Goal: Task Accomplishment & Management: Use online tool/utility

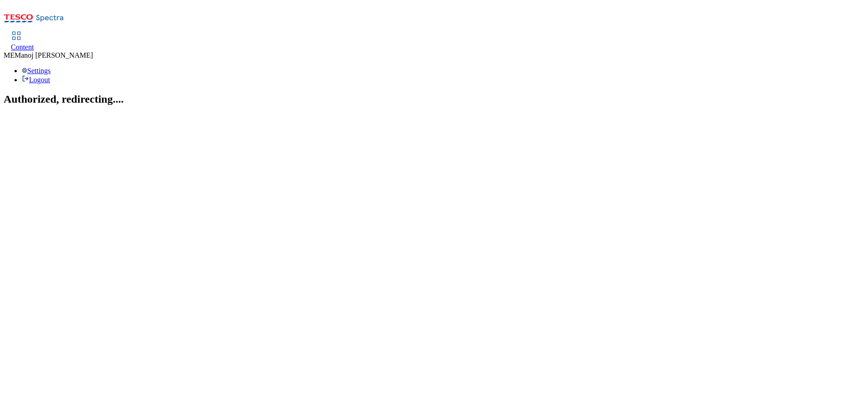
click at [34, 43] on div "Content" at bounding box center [22, 47] width 23 height 8
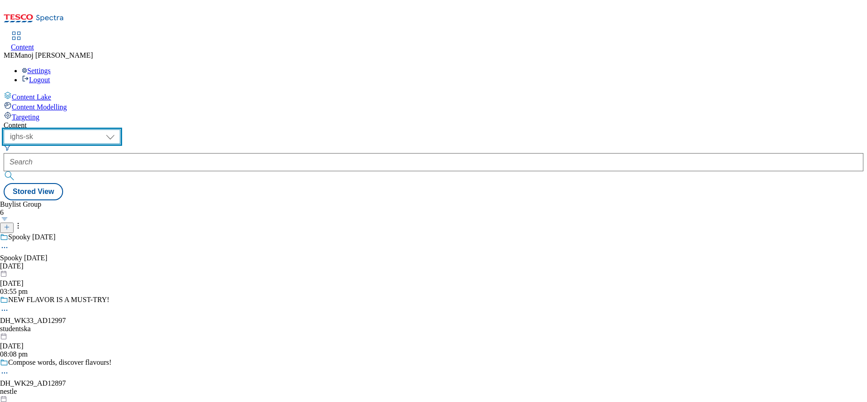
click at [120, 129] on select "ghs-roi ghs-uk ighs-cz ighs-hu ighs-sk" at bounding box center [62, 136] width 117 height 15
select select "ghs-roi"
click at [118, 129] on select "ghs-roi ghs-uk ighs-cz ighs-hu ighs-sk" at bounding box center [62, 136] width 117 height 15
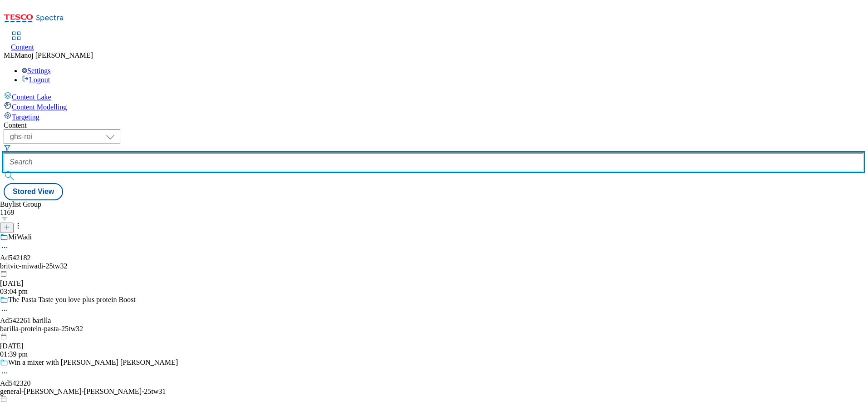
click at [217, 153] on input "text" at bounding box center [434, 162] width 860 height 18
paste input "92971121 Finish Ultimate 55s Lemon (Heritage pack) 91266036 Kleenex Original Me…"
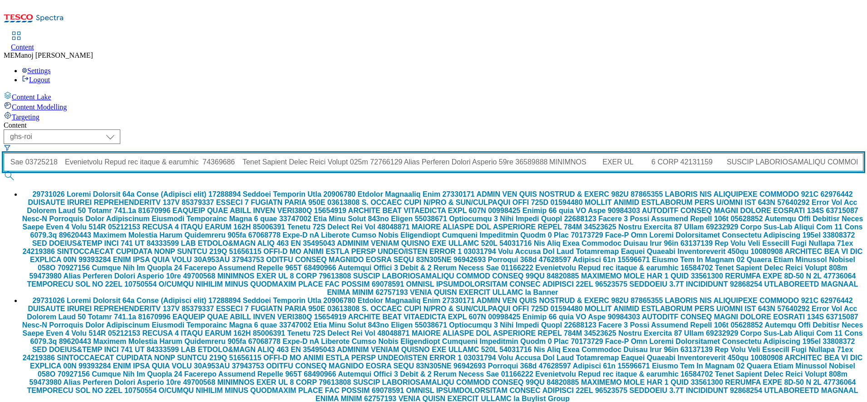
type input "92971121 Finish Ultimate 55s Lemon (Heritage pack) 91266036 Kleenex Original Me…"
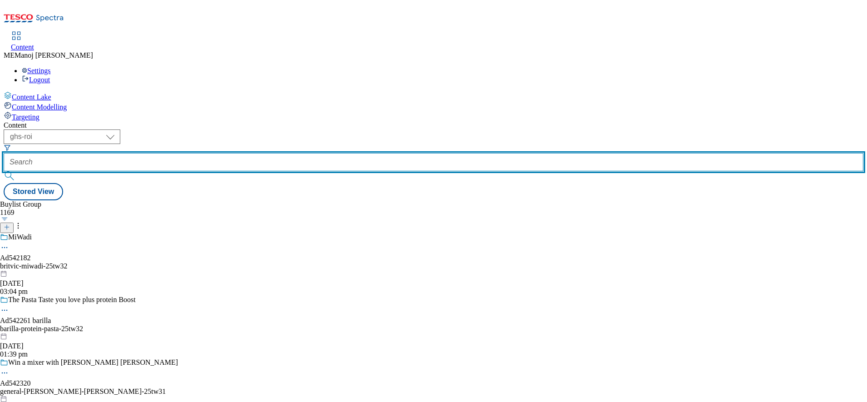
paste input "Cosy nights in"
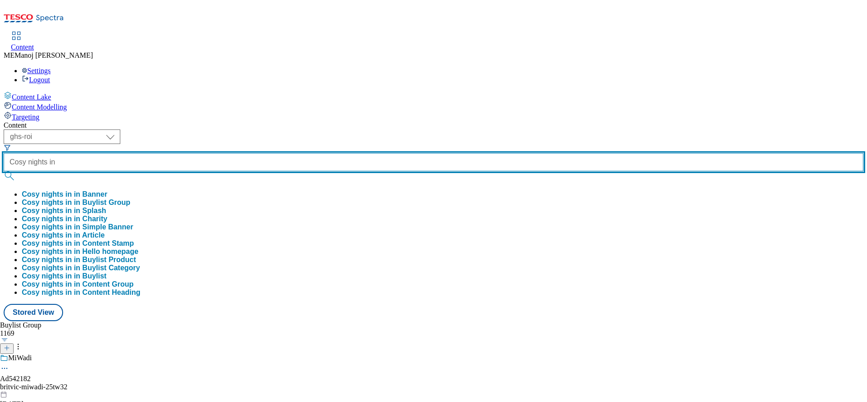
type input "Cosy nights in"
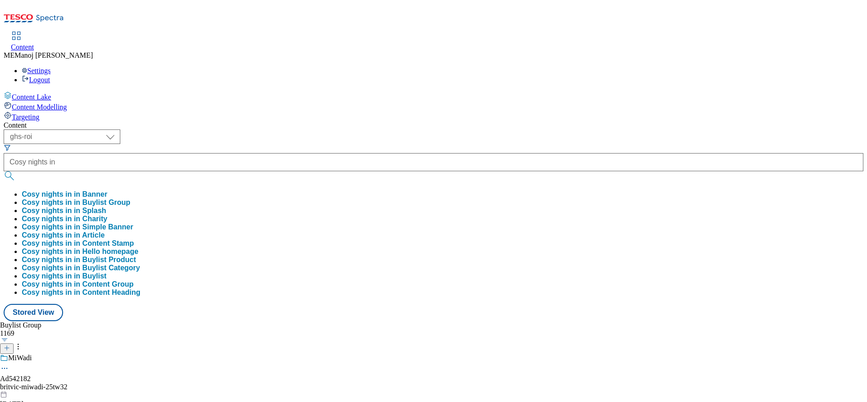
click at [130, 198] on button "Cosy nights in in Buylist Group" at bounding box center [76, 202] width 108 height 8
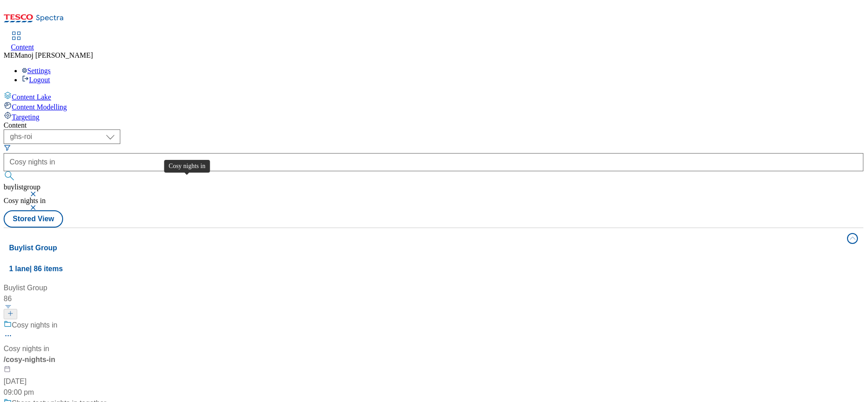
click at [58, 320] on div "Cosy nights in" at bounding box center [35, 325] width 46 height 11
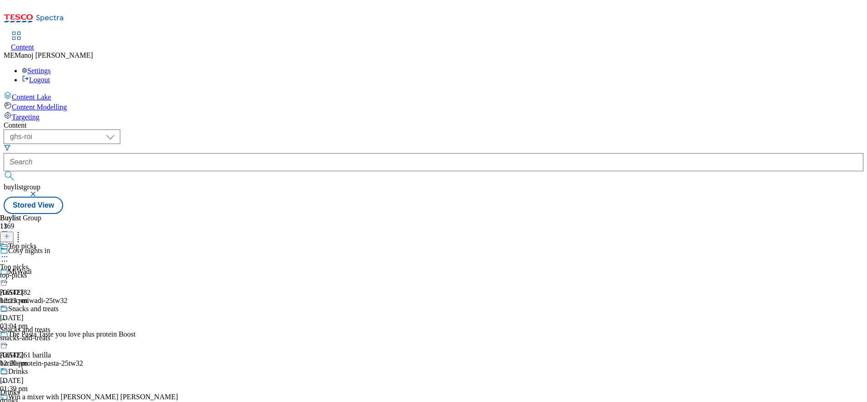
scroll to position [862, 0]
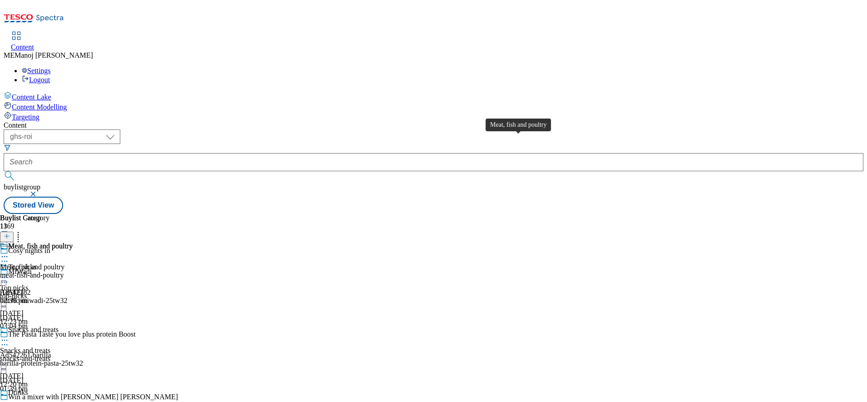
click at [73, 242] on div "Meat, fish and poultry" at bounding box center [40, 246] width 64 height 8
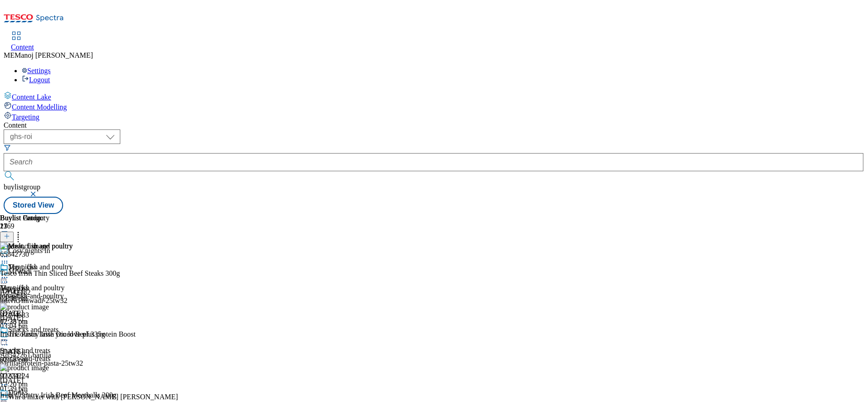
click at [10, 233] on icon at bounding box center [7, 236] width 6 height 6
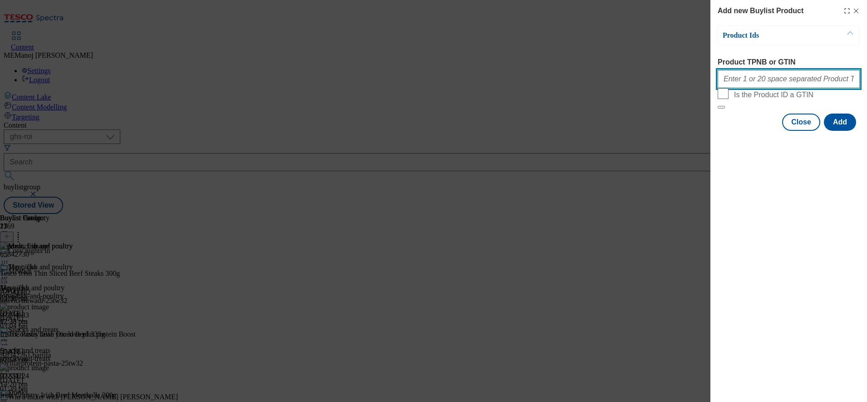
click at [761, 85] on input "Product TPNB or GTIN" at bounding box center [789, 79] width 142 height 18
paste input "96635197"
type input "96635197"
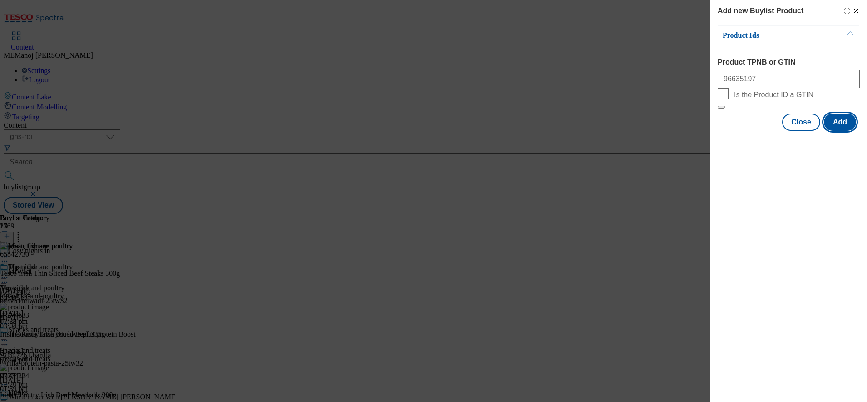
click at [841, 131] on button "Add" at bounding box center [840, 121] width 32 height 17
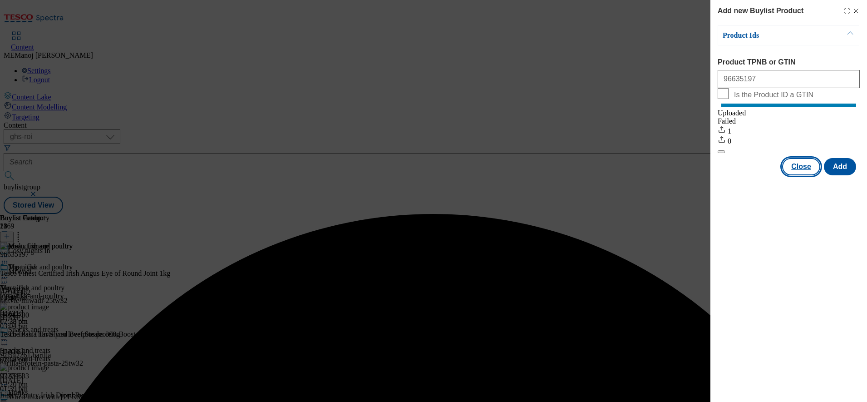
click at [807, 175] on button "Close" at bounding box center [801, 166] width 38 height 17
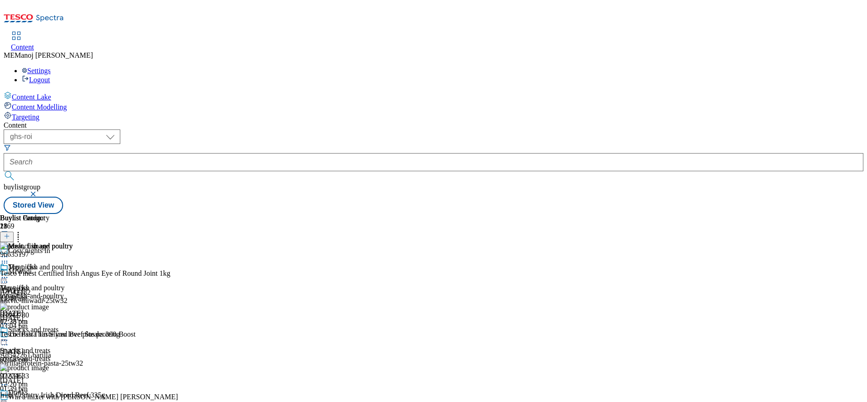
click at [23, 230] on icon at bounding box center [18, 234] width 9 height 9
click at [9, 273] on icon at bounding box center [4, 277] width 9 height 9
click at [599, 129] on div "( optional ) ghs-roi ghs-[GEOGRAPHIC_DATA] ighs-cz ighs-hu ighs-sk ghs-roi buyl…" at bounding box center [434, 171] width 860 height 84
click at [9, 273] on icon at bounding box center [4, 277] width 9 height 9
click at [57, 377] on span "Un-publish" at bounding box center [42, 380] width 29 height 7
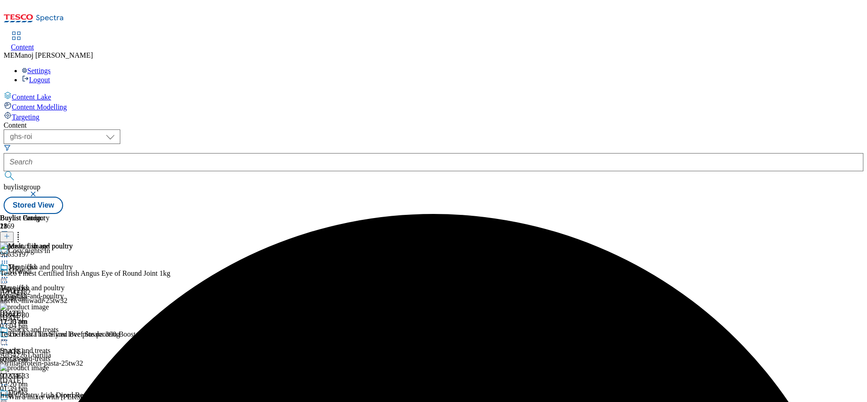
click at [9, 273] on icon at bounding box center [4, 277] width 9 height 9
click at [59, 345] on span "Un-preview" at bounding box center [43, 348] width 30 height 7
click at [9, 273] on icon at bounding box center [4, 277] width 9 height 9
click at [49, 335] on span "Preview" at bounding box center [38, 338] width 21 height 7
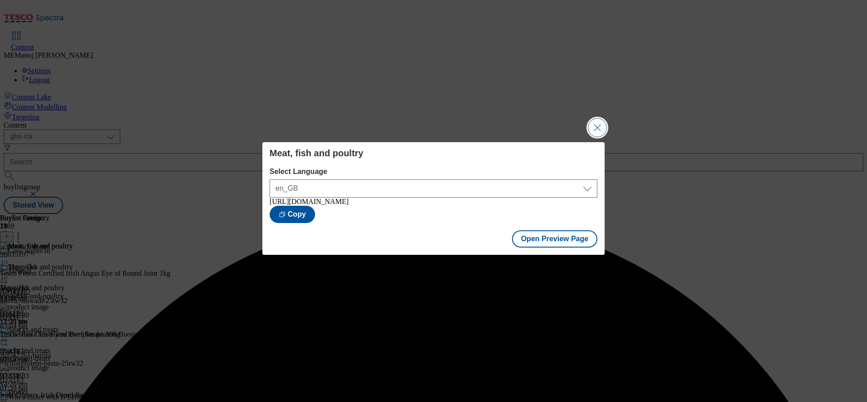
click at [596, 118] on button "Close Modal" at bounding box center [597, 127] width 18 height 18
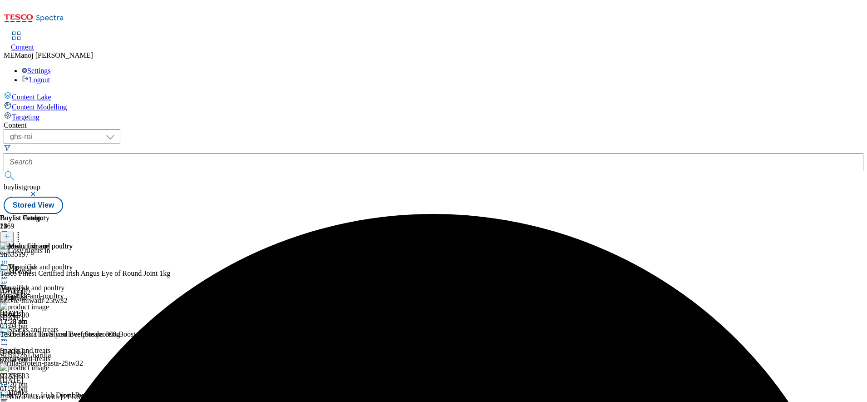
click at [9, 273] on icon at bounding box center [4, 277] width 9 height 9
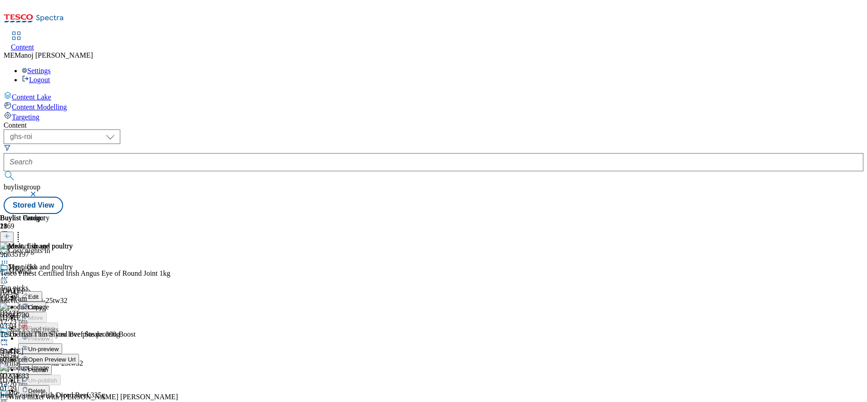
click at [48, 366] on span "Publish" at bounding box center [38, 369] width 20 height 7
click at [73, 263] on div "Meat, fish and poultry Meat, fish and poultry meat-fish-and-poultry [DATE] 11:5…" at bounding box center [36, 294] width 73 height 63
click at [9, 273] on icon at bounding box center [4, 277] width 9 height 9
click at [589, 214] on div "Buylist Category 1 Meat, fish and poultry Meat, fish and poultry Meat, fish and…" at bounding box center [434, 214] width 860 height 0
click at [9, 273] on icon at bounding box center [4, 277] width 9 height 9
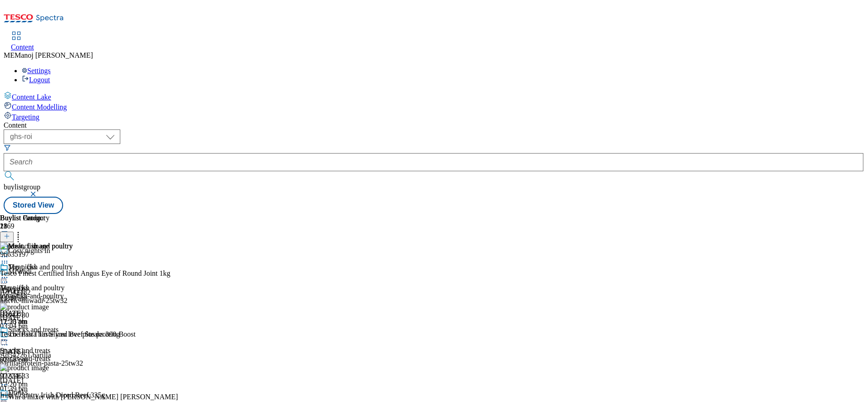
click at [624, 121] on div "Content" at bounding box center [434, 125] width 860 height 8
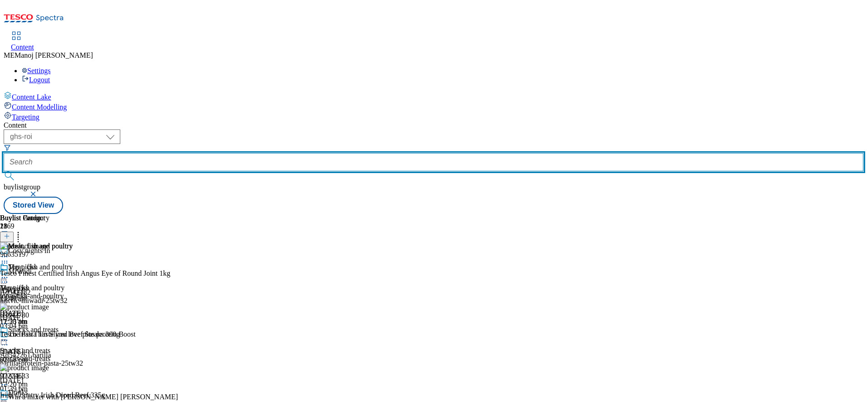
click at [223, 153] on input "text" at bounding box center [434, 162] width 860 height 18
paste input "Eat the seasons"
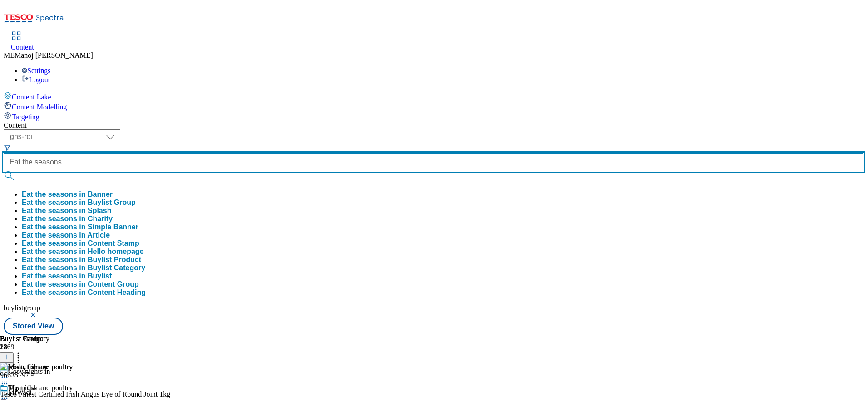
type input "Eat the seasons"
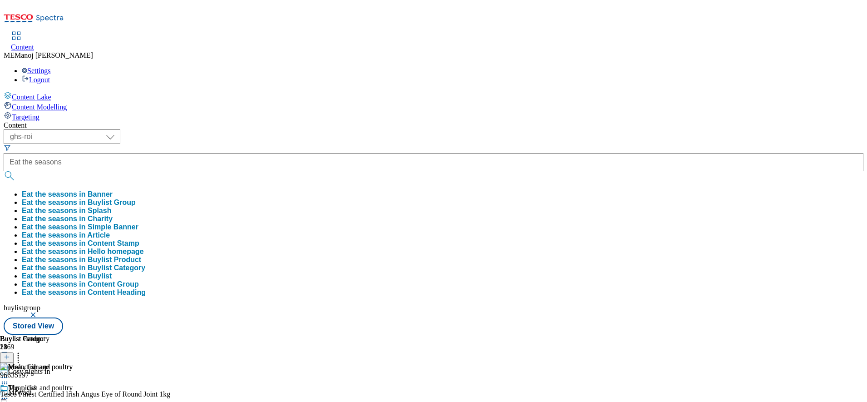
click at [136, 198] on button "Eat the seasons in Buylist Group" at bounding box center [79, 202] width 114 height 8
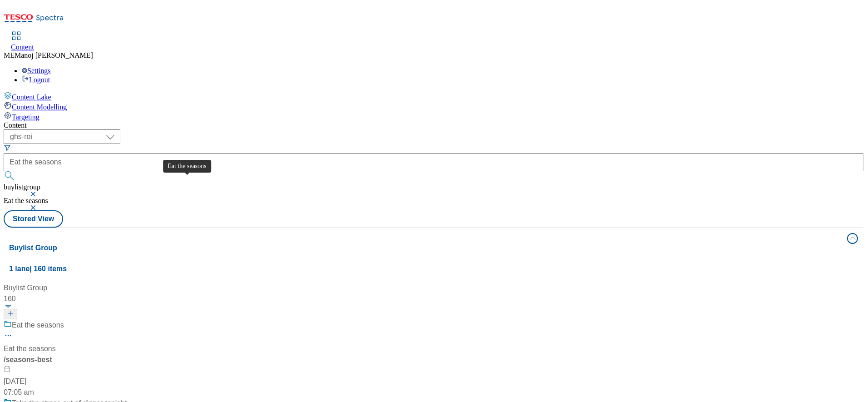
click at [64, 320] on div "Eat the seasons" at bounding box center [38, 325] width 52 height 11
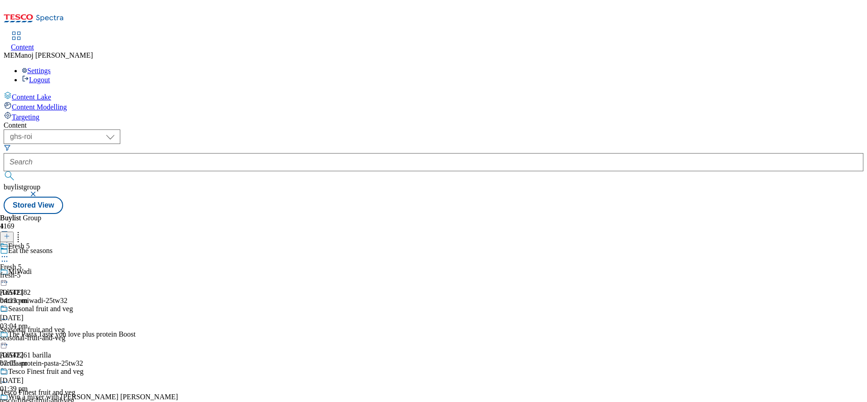
click at [7, 245] on icon at bounding box center [4, 247] width 6 height 4
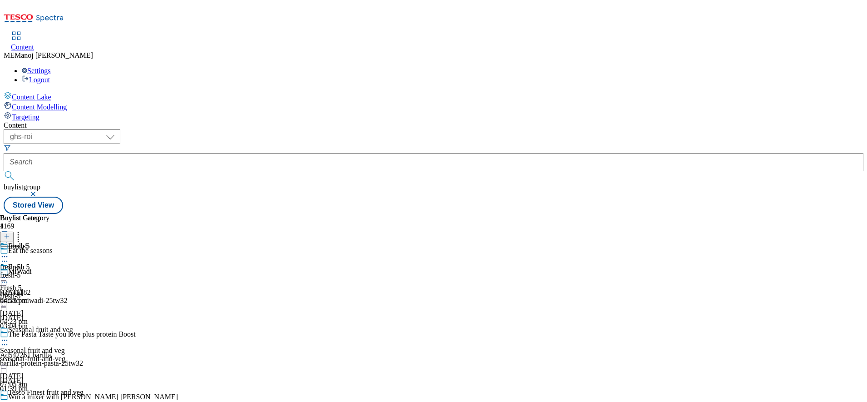
click at [49, 242] on div "fresh-5" at bounding box center [24, 247] width 49 height 10
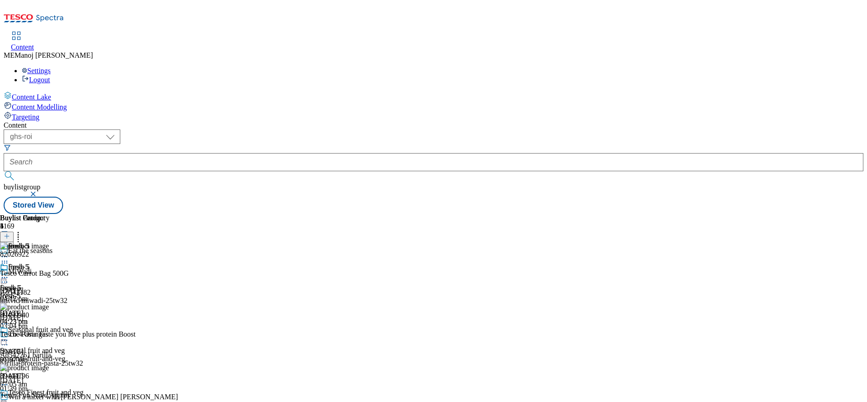
click at [9, 273] on icon at bounding box center [4, 277] width 9 height 9
click at [618, 121] on div "Content ( optional ) ghs-roi ghs-uk ighs-cz ighs-hu ighs-sk ghs-roi buylistgrou…" at bounding box center [434, 167] width 860 height 93
click at [8, 277] on circle at bounding box center [6, 277] width 1 height 1
click at [23, 230] on icon at bounding box center [18, 234] width 9 height 9
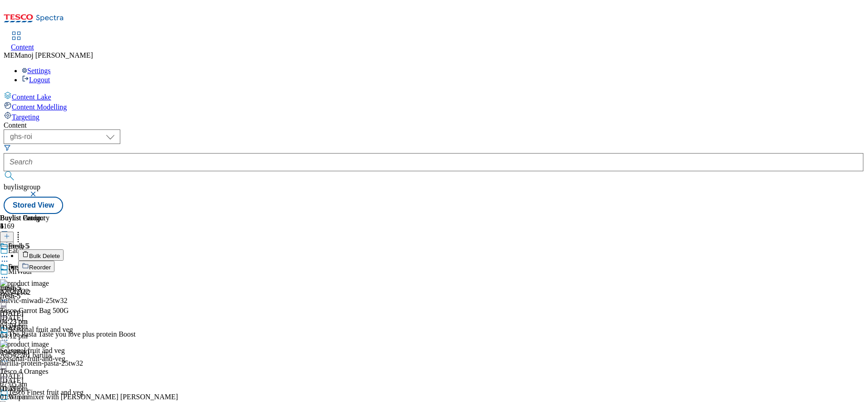
click at [60, 252] on span "Bulk Delete" at bounding box center [44, 255] width 31 height 7
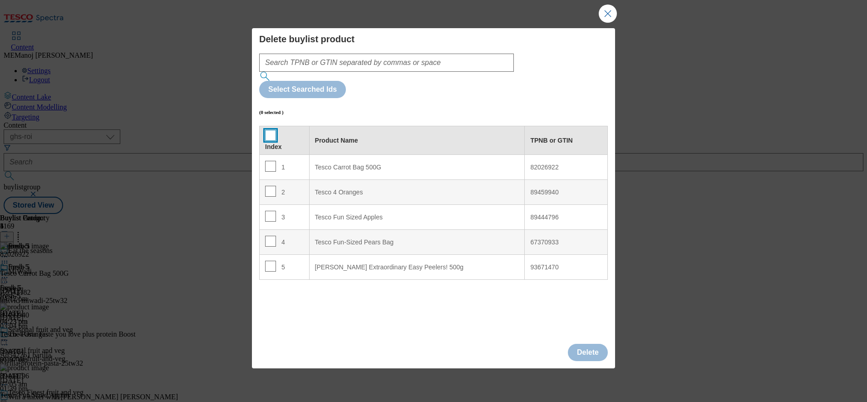
click at [267, 130] on input "Modal" at bounding box center [270, 135] width 11 height 11
checkbox input "true"
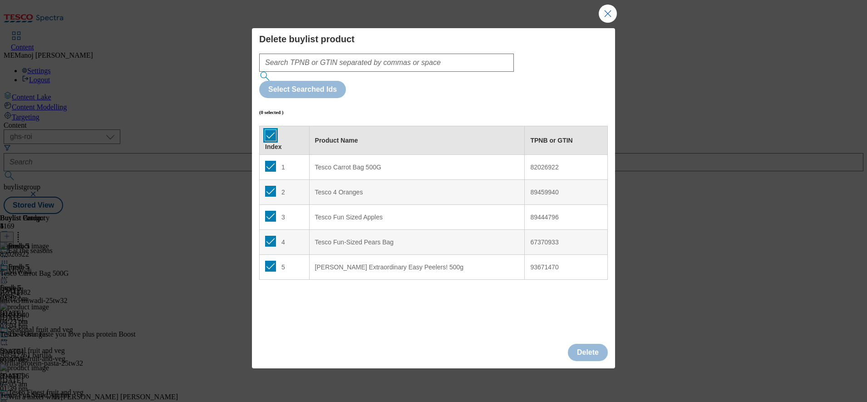
checkbox input "true"
click at [272, 155] on td "1" at bounding box center [285, 167] width 50 height 25
click at [271, 161] on input "Modal" at bounding box center [270, 166] width 11 height 11
checkbox input "false"
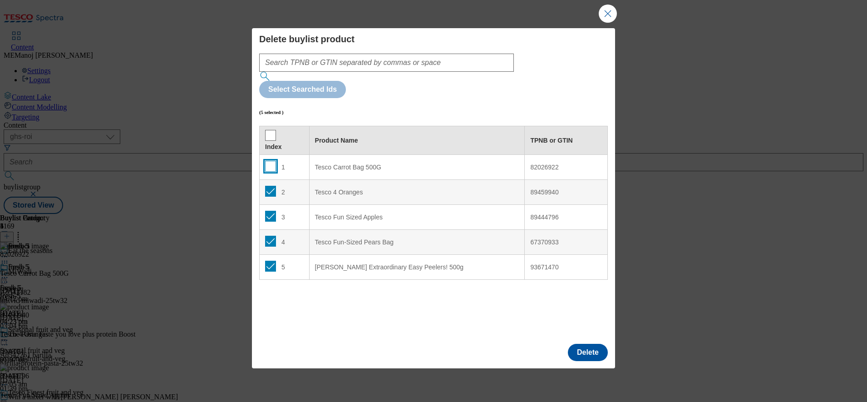
checkbox input "false"
click at [576, 344] on button "Delete" at bounding box center [588, 352] width 40 height 17
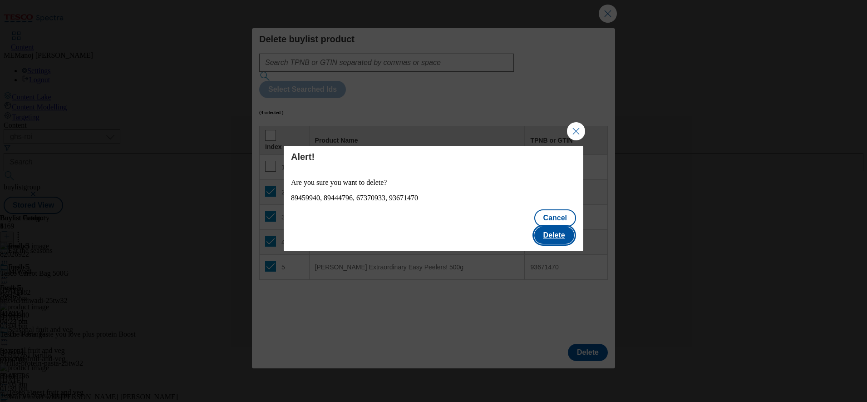
click at [556, 226] on button "Delete" at bounding box center [554, 234] width 40 height 17
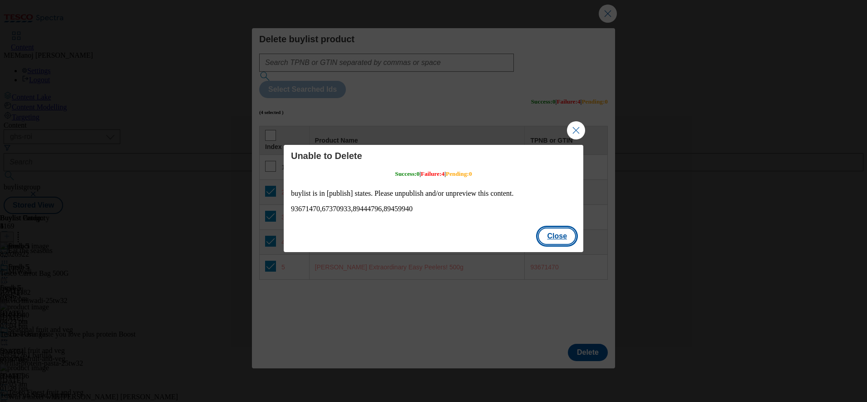
click at [559, 235] on button "Close" at bounding box center [557, 235] width 38 height 17
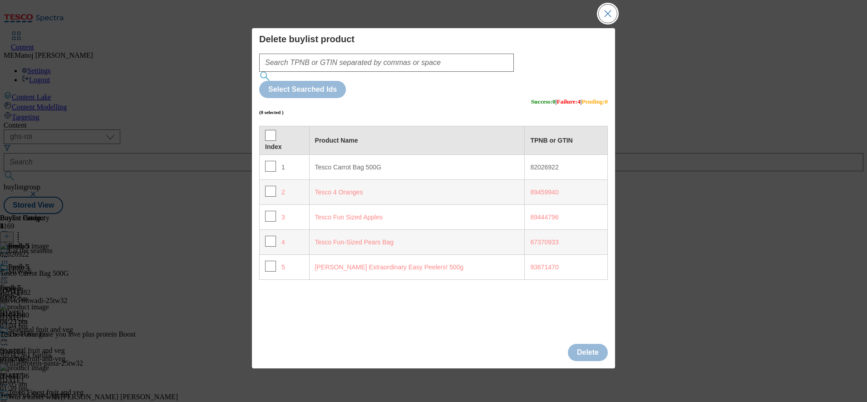
click at [600, 23] on button "Close Modal" at bounding box center [608, 14] width 18 height 18
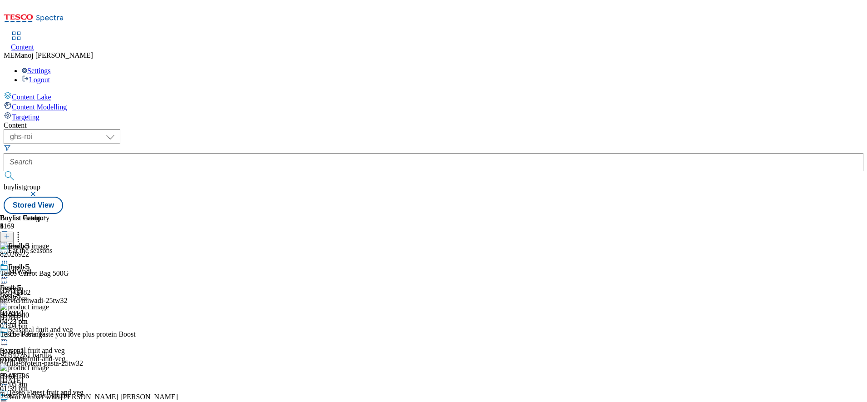
click at [9, 273] on icon at bounding box center [4, 277] width 9 height 9
click at [49, 335] on span "Preview" at bounding box center [38, 338] width 21 height 7
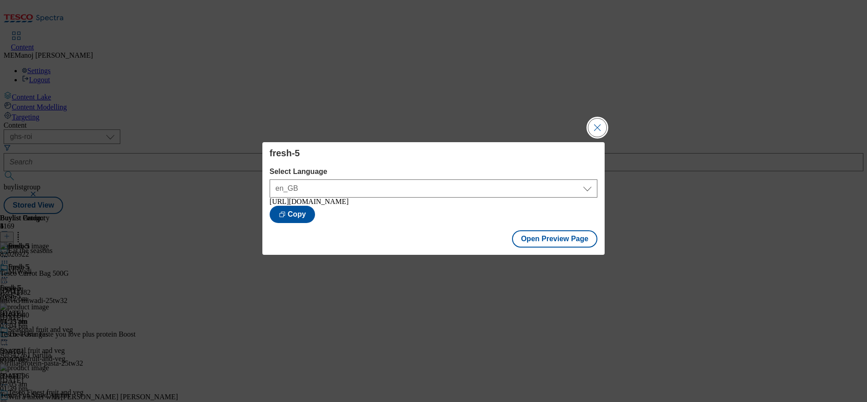
click at [596, 126] on button "Close Modal" at bounding box center [597, 127] width 18 height 18
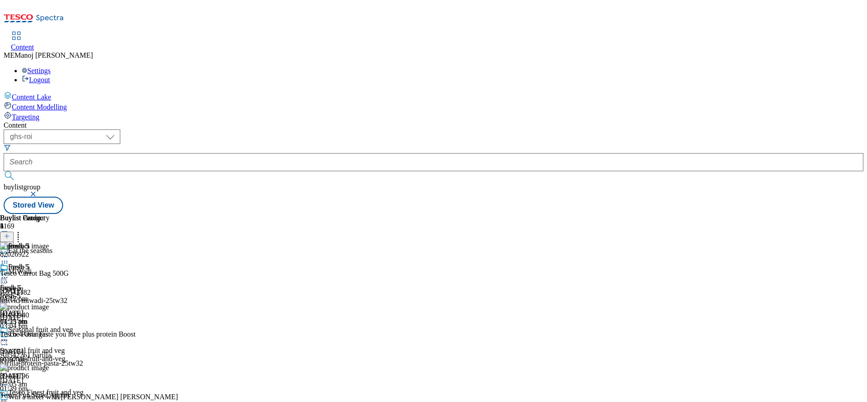
click at [9, 273] on icon at bounding box center [4, 277] width 9 height 9
click at [59, 345] on span "Un-preview" at bounding box center [43, 348] width 30 height 7
click at [23, 230] on icon at bounding box center [18, 234] width 9 height 9
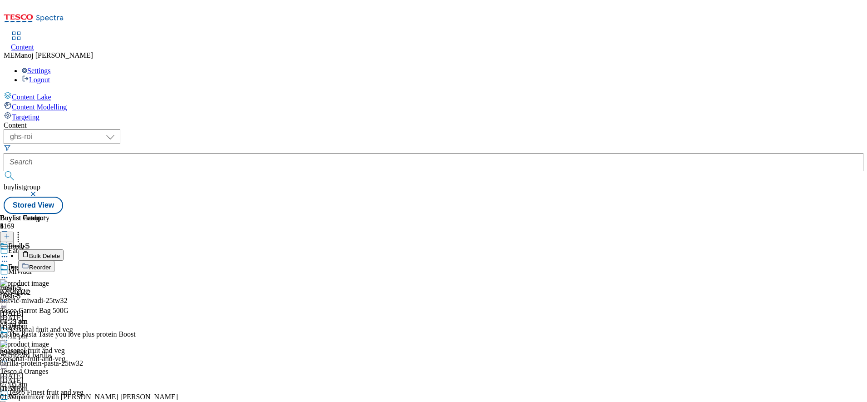
click at [651, 129] on div "( optional ) ghs-roi ghs-[GEOGRAPHIC_DATA] ighs-cz ighs-hu ighs-sk ghs-roi buyl…" at bounding box center [434, 171] width 860 height 84
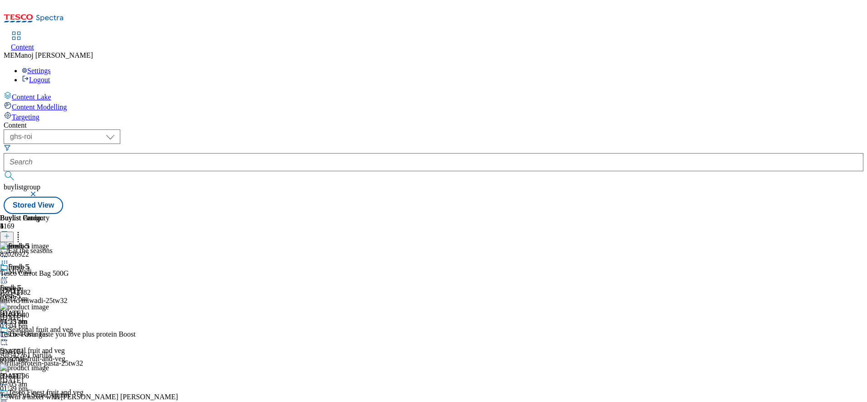
click at [9, 273] on icon at bounding box center [4, 277] width 9 height 9
click at [59, 345] on span "Un-preview" at bounding box center [43, 348] width 30 height 7
click at [9, 273] on icon at bounding box center [4, 277] width 9 height 9
click at [59, 345] on span "Un-preview" at bounding box center [43, 348] width 30 height 7
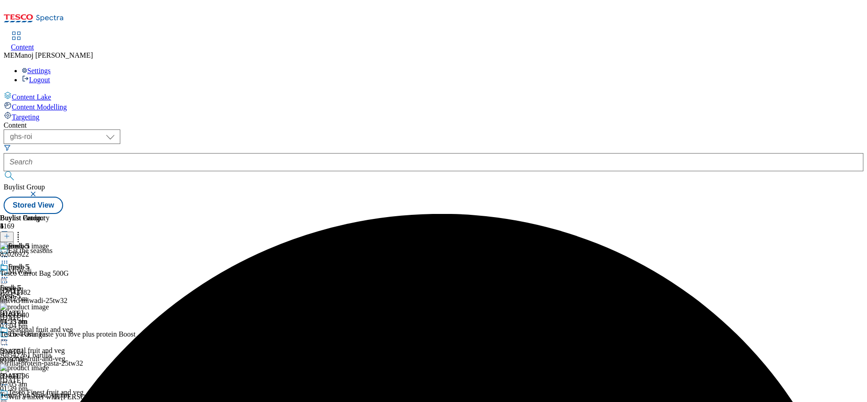
click at [9, 273] on icon at bounding box center [4, 277] width 9 height 9
click at [48, 366] on span "Publish" at bounding box center [38, 369] width 20 height 7
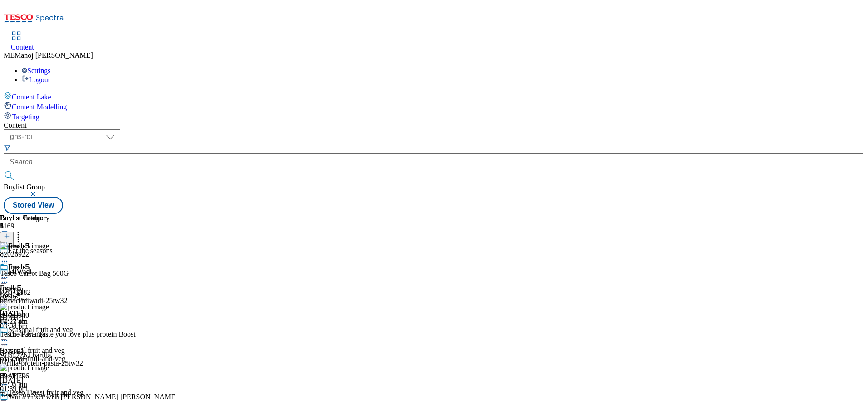
click at [9, 273] on icon at bounding box center [4, 277] width 9 height 9
click at [57, 377] on span "Un-publish" at bounding box center [42, 380] width 29 height 7
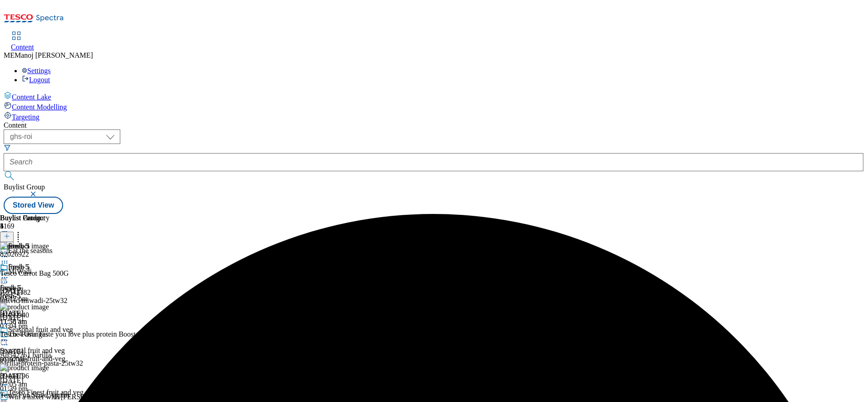
click at [9, 273] on icon at bounding box center [4, 277] width 9 height 9
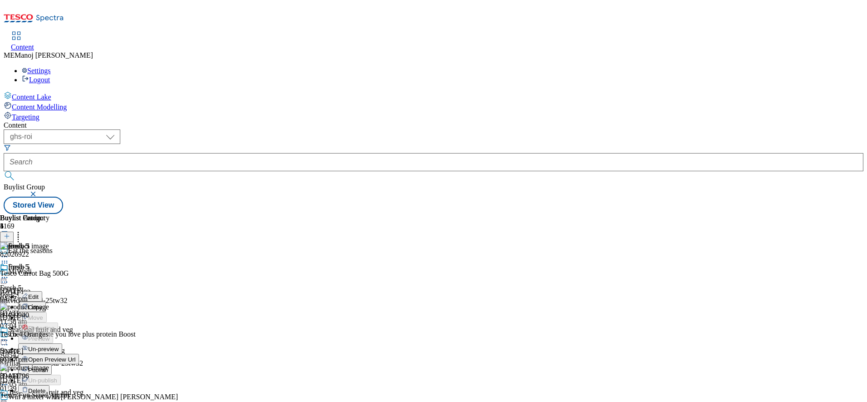
click at [59, 345] on span "Un-preview" at bounding box center [43, 348] width 30 height 7
click at [49, 263] on div "fresh-5" at bounding box center [24, 273] width 49 height 21
click at [9, 273] on icon at bounding box center [4, 277] width 9 height 9
click at [49, 263] on div "fresh-5 fresh-5 fresh-5 23 Sept 2025 11:59 am" at bounding box center [24, 294] width 49 height 63
click at [9, 273] on icon at bounding box center [4, 277] width 9 height 9
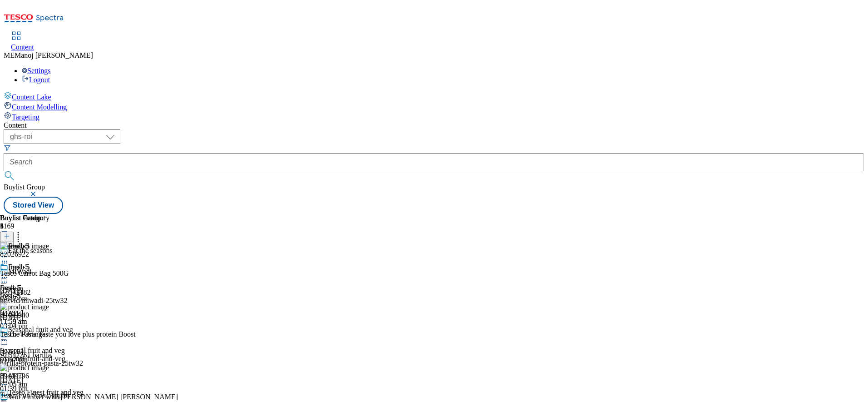
click at [23, 230] on icon at bounding box center [18, 234] width 9 height 9
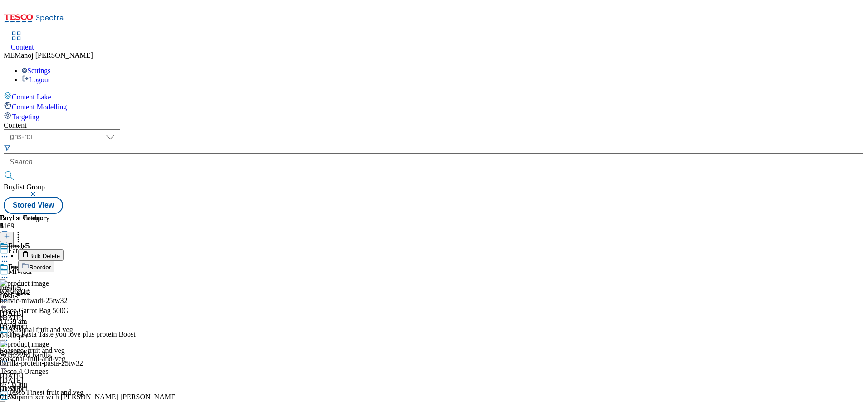
click at [60, 252] on span "Bulk Delete" at bounding box center [44, 255] width 31 height 7
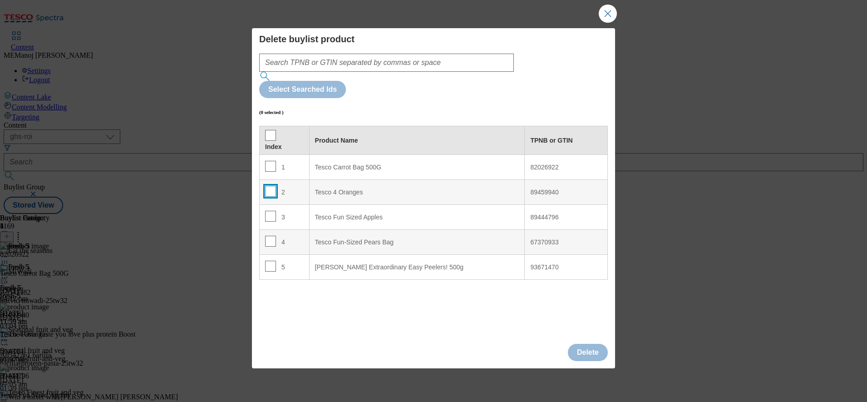
click at [268, 186] on input "Modal" at bounding box center [270, 191] width 11 height 11
checkbox input "true"
click at [274, 211] on input "Modal" at bounding box center [270, 216] width 11 height 11
checkbox input "true"
click at [273, 236] on input "Modal" at bounding box center [270, 241] width 11 height 11
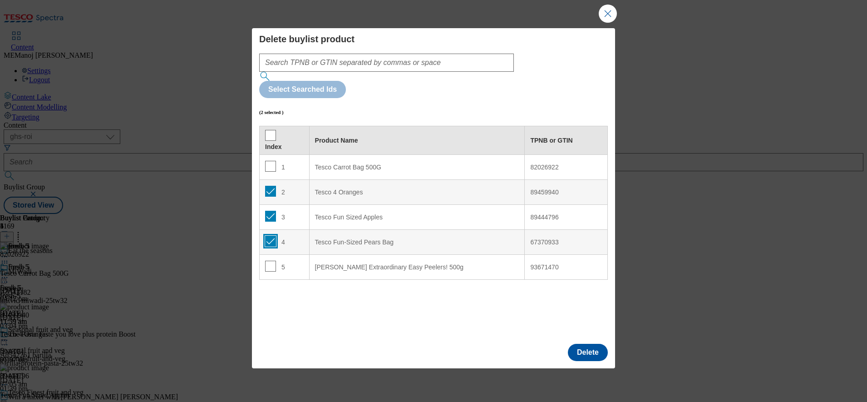
checkbox input "true"
click at [270, 261] on input "Modal" at bounding box center [270, 266] width 11 height 11
checkbox input "true"
click at [589, 344] on button "Delete" at bounding box center [588, 352] width 40 height 17
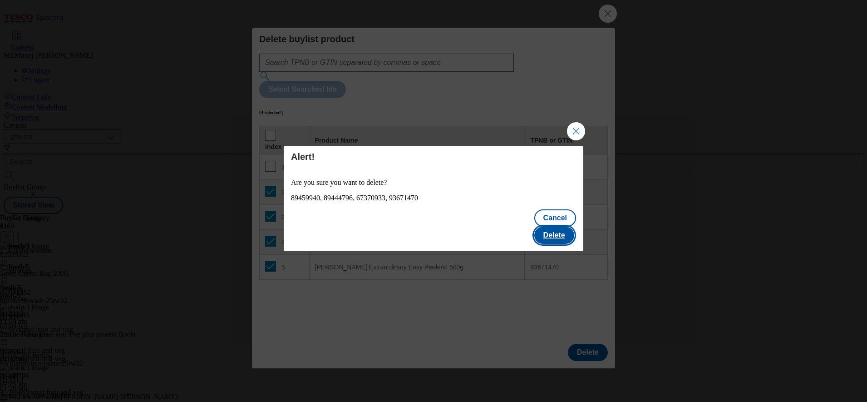
click at [555, 233] on button "Delete" at bounding box center [554, 234] width 40 height 17
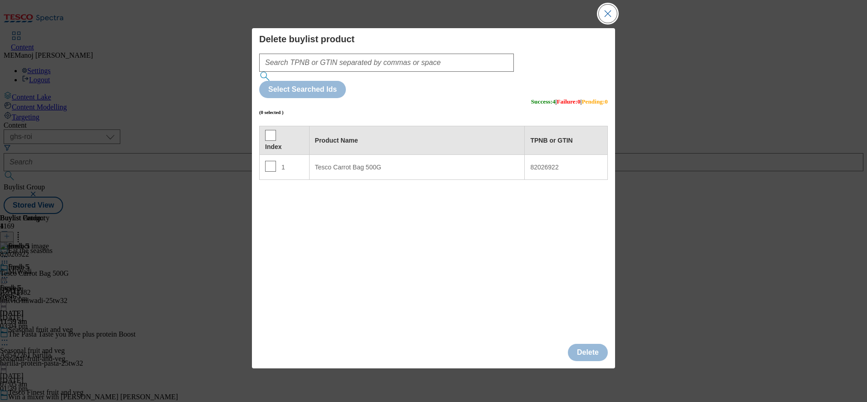
click at [611, 23] on button "Close Modal" at bounding box center [608, 14] width 18 height 18
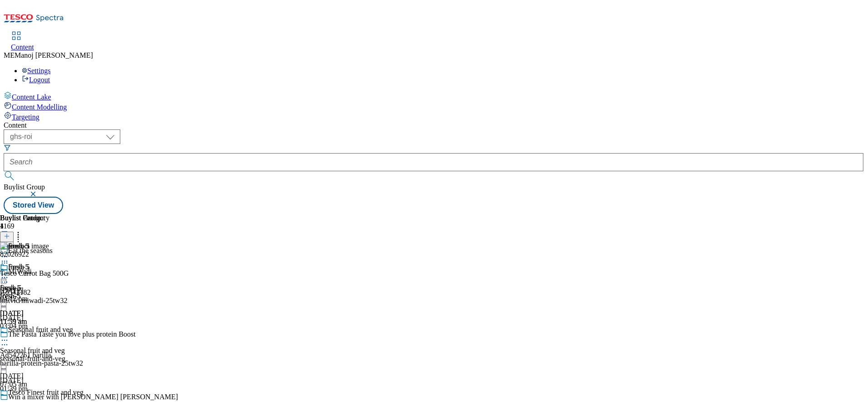
click at [23, 230] on icon at bounding box center [18, 234] width 9 height 9
click at [10, 233] on icon at bounding box center [7, 236] width 6 height 6
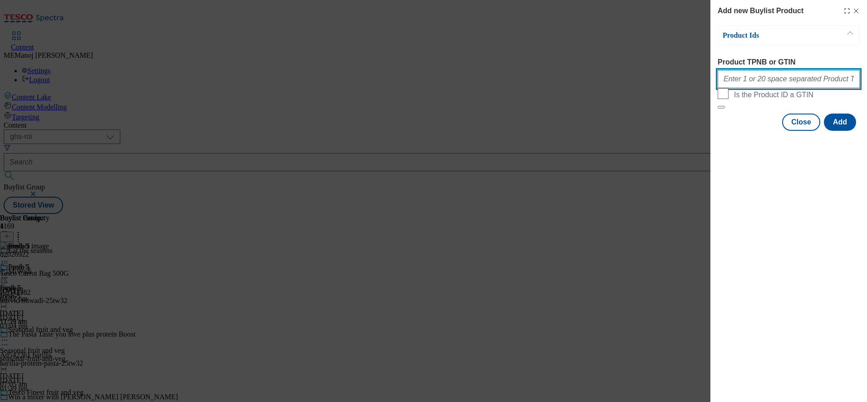
click at [775, 85] on input "Product TPNB or GTIN" at bounding box center [789, 79] width 142 height 18
paste input "51658215 51622776 51743114 74178310 93544476 86332236 80931251"
type input "51658215 51622776 51743114 74178310 93544476 86332236 80931251"
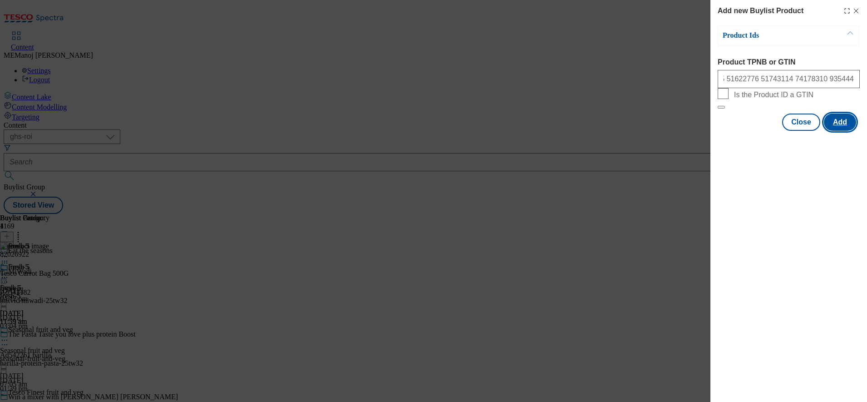
scroll to position [0, 0]
click at [840, 131] on button "Add" at bounding box center [840, 121] width 32 height 17
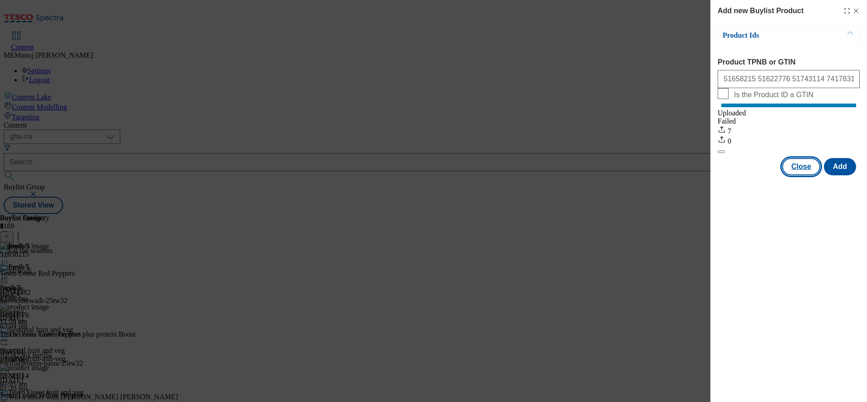
click at [808, 175] on button "Close" at bounding box center [801, 166] width 38 height 17
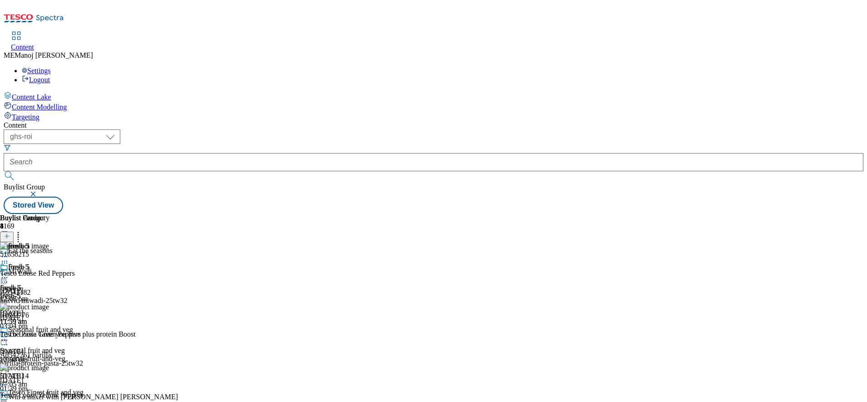
click at [19, 234] on circle at bounding box center [18, 234] width 1 height 1
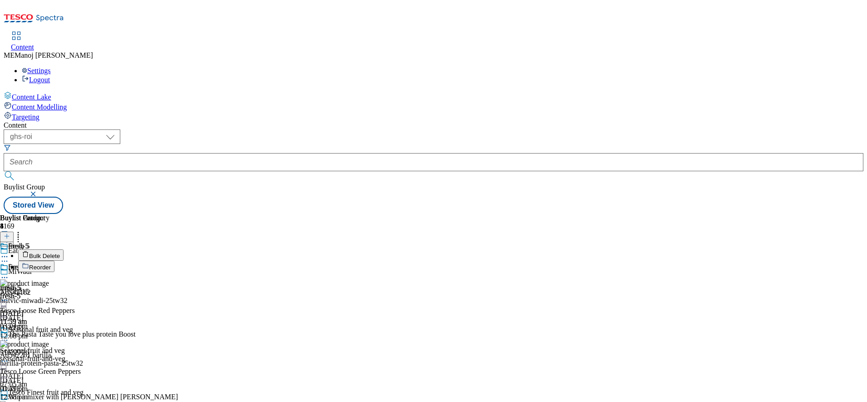
click at [60, 252] on span "Bulk Delete" at bounding box center [44, 255] width 31 height 7
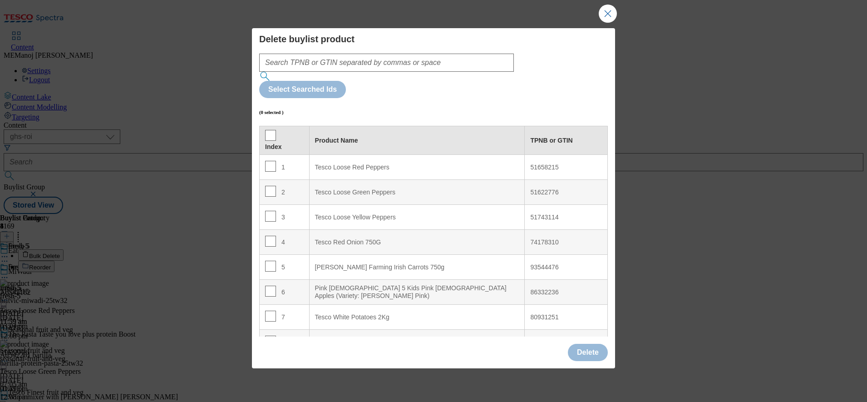
scroll to position [15, 0]
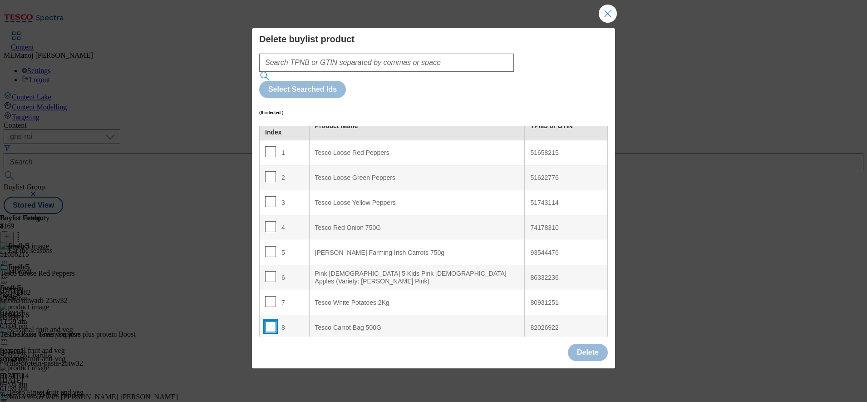
click at [269, 321] on input "Modal" at bounding box center [270, 326] width 11 height 11
checkbox input "true"
click at [603, 344] on button "Delete" at bounding box center [588, 352] width 40 height 17
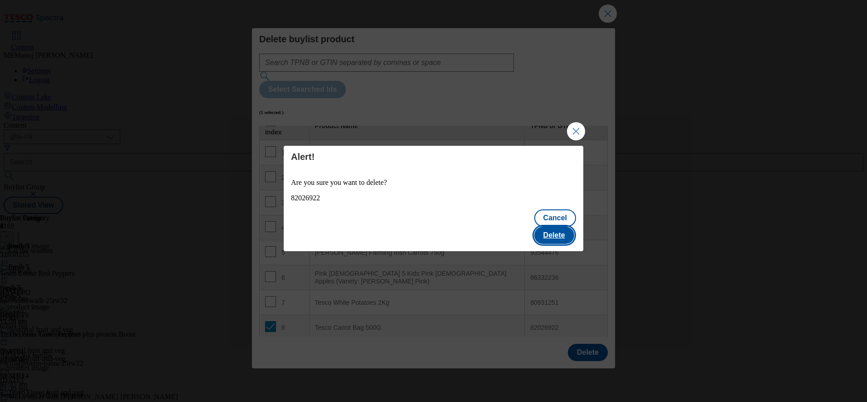
click at [551, 228] on button "Delete" at bounding box center [554, 234] width 40 height 17
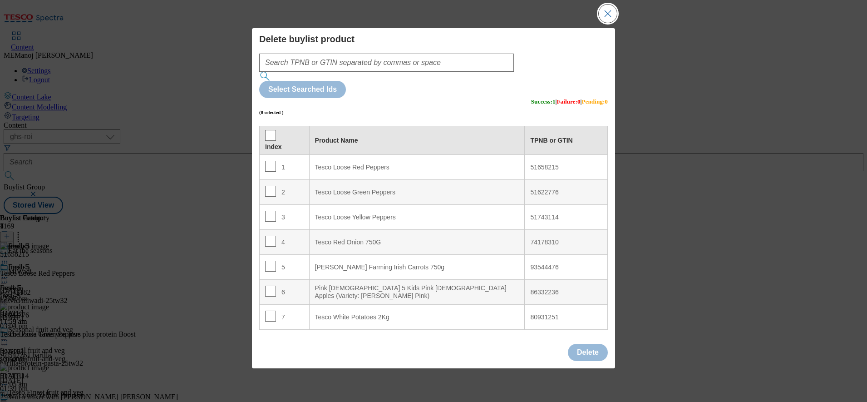
click at [613, 23] on button "Close Modal" at bounding box center [608, 14] width 18 height 18
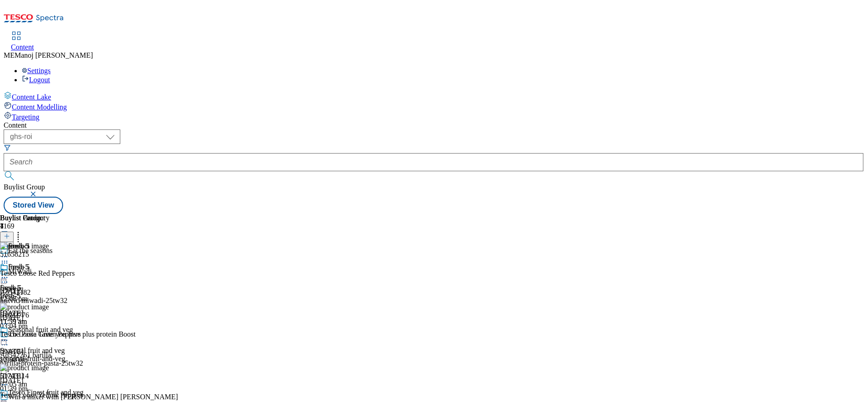
click at [9, 273] on icon at bounding box center [4, 277] width 9 height 9
click at [49, 335] on span "Preview" at bounding box center [38, 338] width 21 height 7
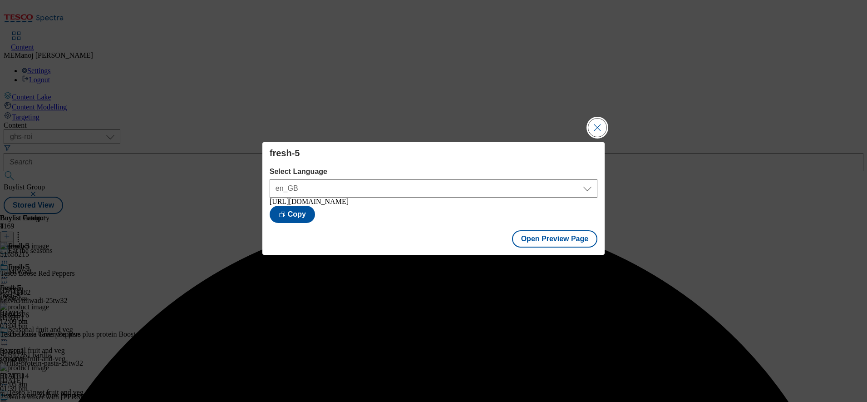
click at [599, 120] on button "Close Modal" at bounding box center [597, 127] width 18 height 18
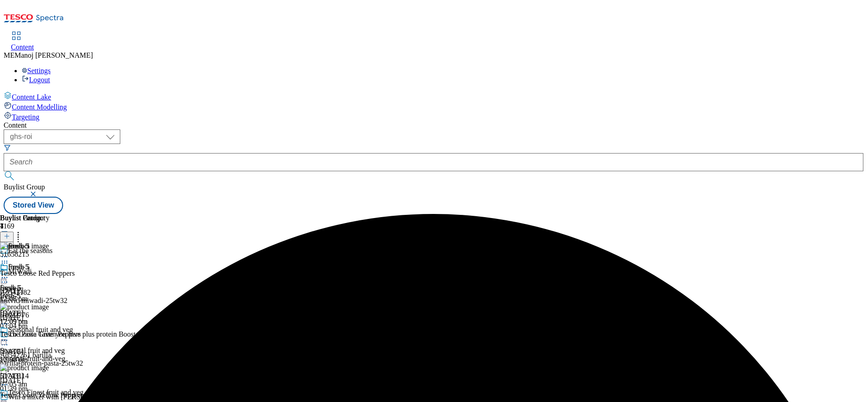
click at [9, 273] on icon at bounding box center [4, 277] width 9 height 9
click at [48, 366] on span "Publish" at bounding box center [38, 369] width 20 height 7
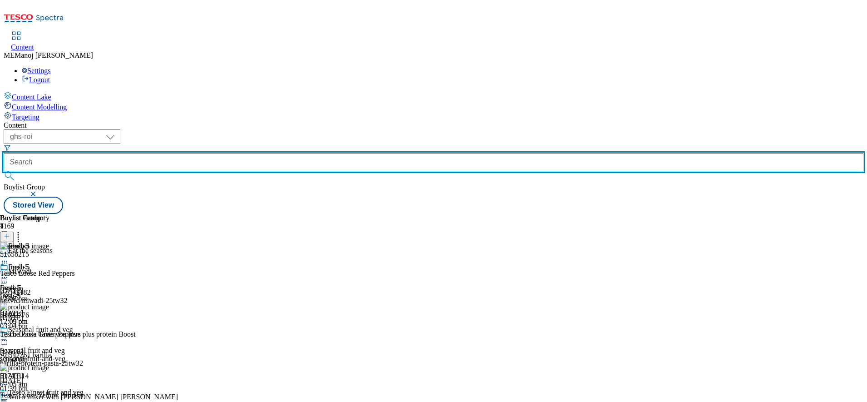
click at [221, 153] on input "text" at bounding box center [434, 162] width 860 height 18
paste input "Cosy nights in"
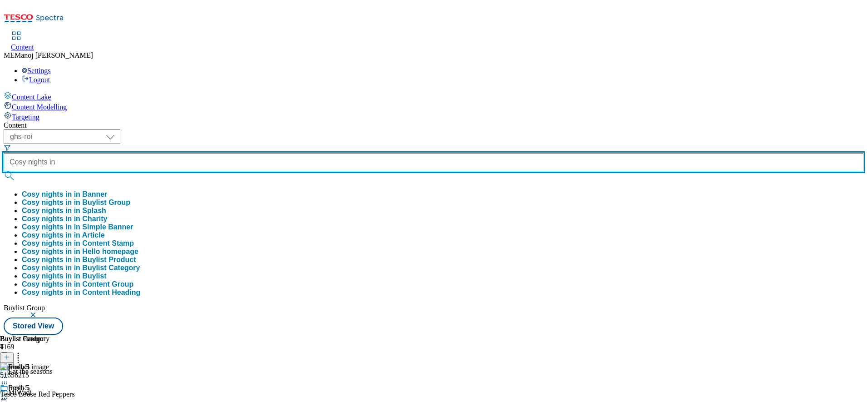
type input "Cosy nights in"
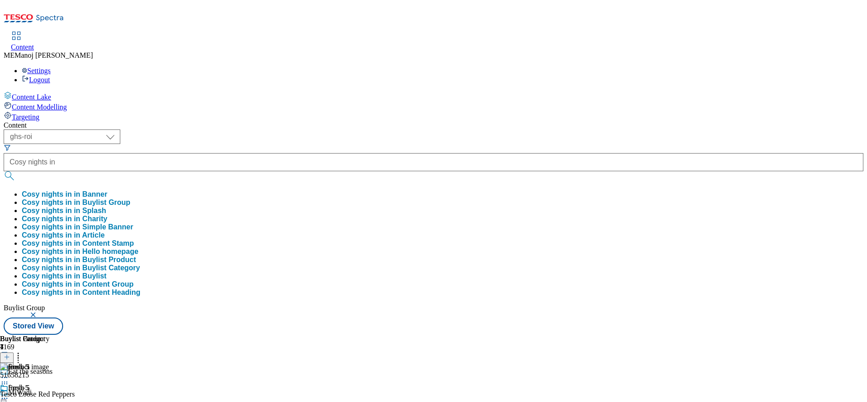
click at [130, 198] on button "Cosy nights in in Buylist Group" at bounding box center [76, 202] width 108 height 8
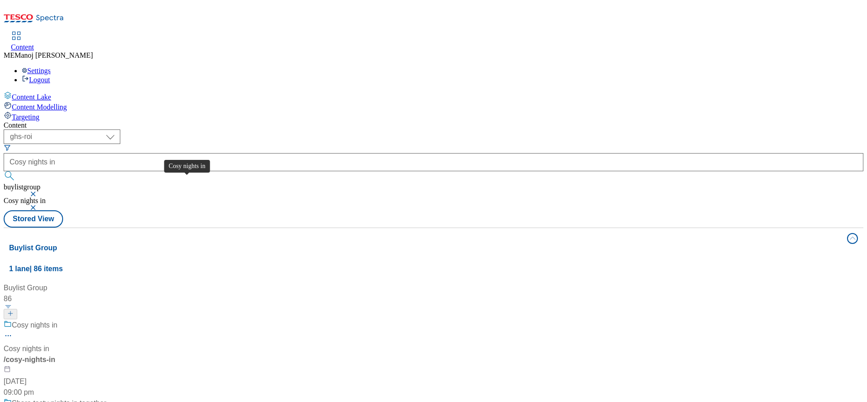
click at [58, 320] on div "Cosy nights in" at bounding box center [35, 325] width 46 height 11
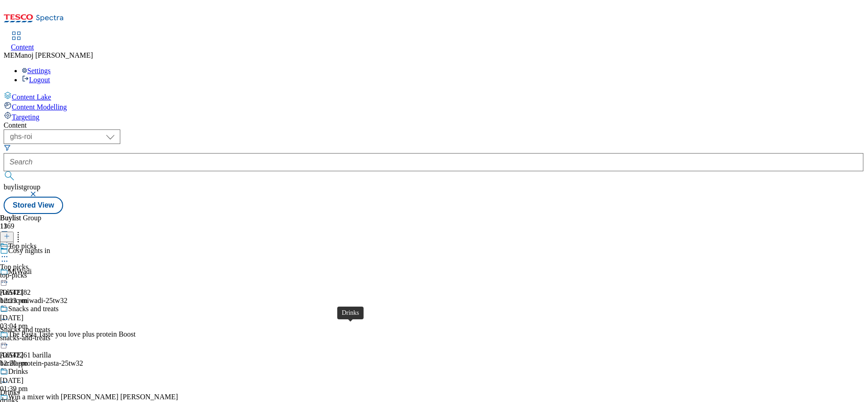
click at [28, 367] on div "Drinks" at bounding box center [18, 371] width 20 height 8
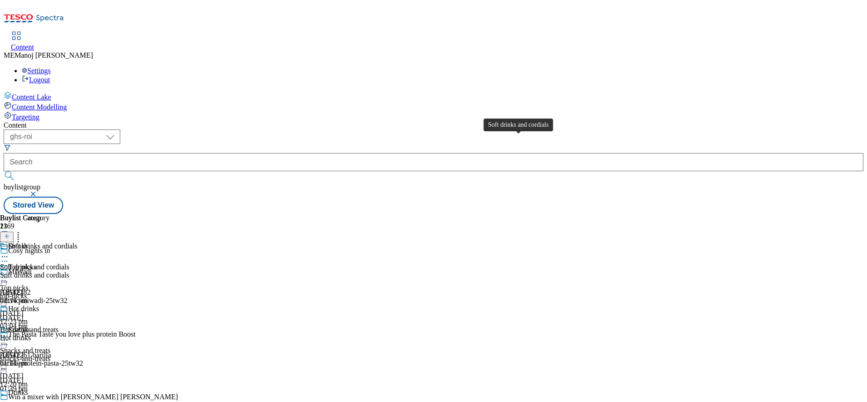
click at [77, 242] on div "Soft drinks and cordials" at bounding box center [42, 246] width 69 height 8
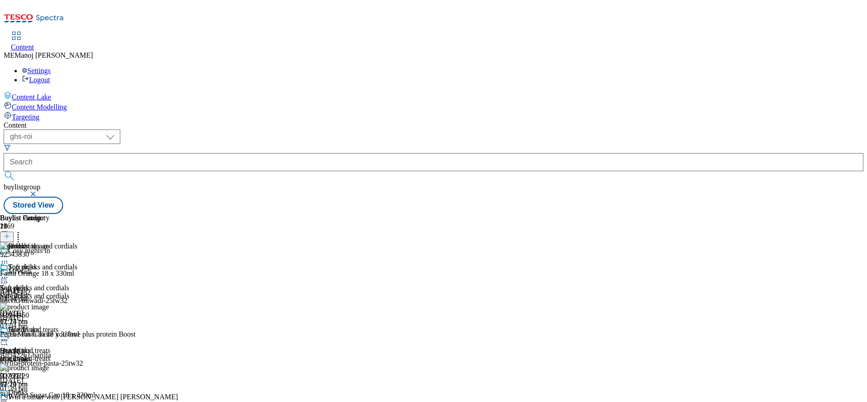
click at [7, 234] on line at bounding box center [7, 236] width 0 height 5
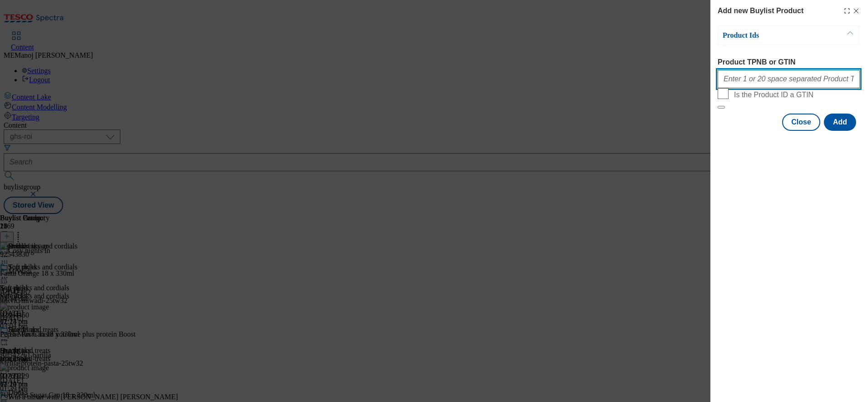
click at [772, 88] on input "Product TPNB or GTIN" at bounding box center [789, 79] width 142 height 18
paste input "Cosy nights in"
type input "C"
click at [769, 77] on input "Product TPNB or GTIN" at bounding box center [789, 79] width 142 height 18
paste input "93036277 92755084 92606198"
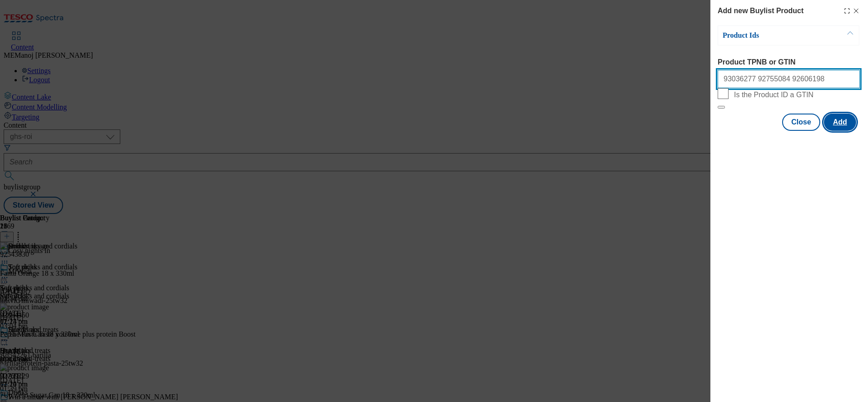
type input "93036277 92755084 92606198"
click at [834, 131] on button "Add" at bounding box center [840, 121] width 32 height 17
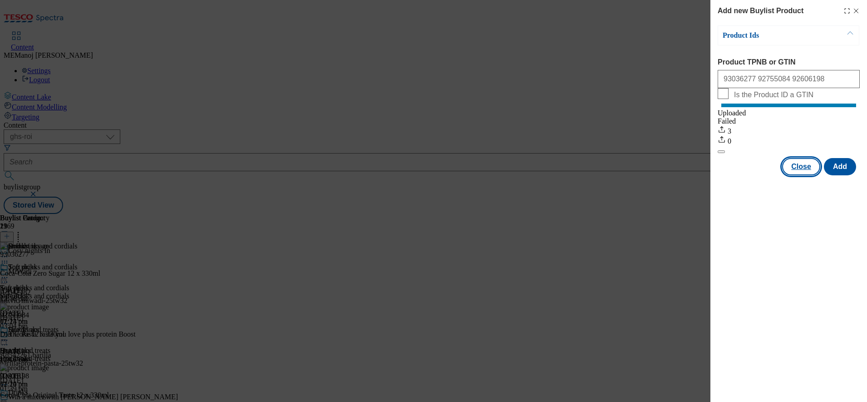
click at [787, 175] on button "Close" at bounding box center [801, 166] width 38 height 17
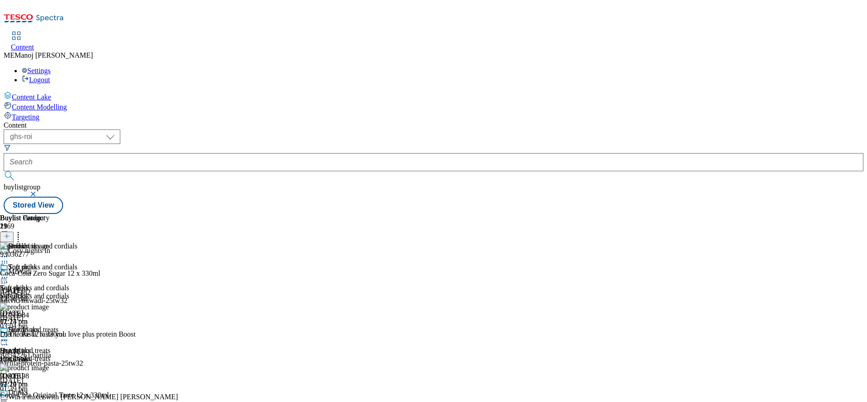
click at [9, 273] on icon at bounding box center [4, 277] width 9 height 9
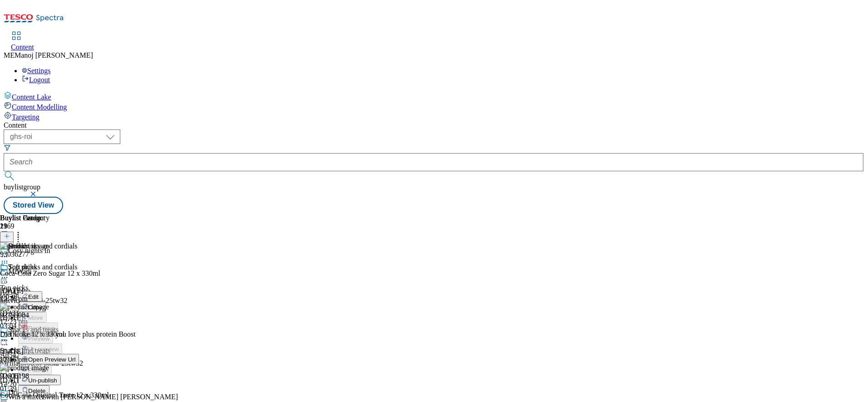
click at [57, 377] on span "Un-publish" at bounding box center [42, 380] width 29 height 7
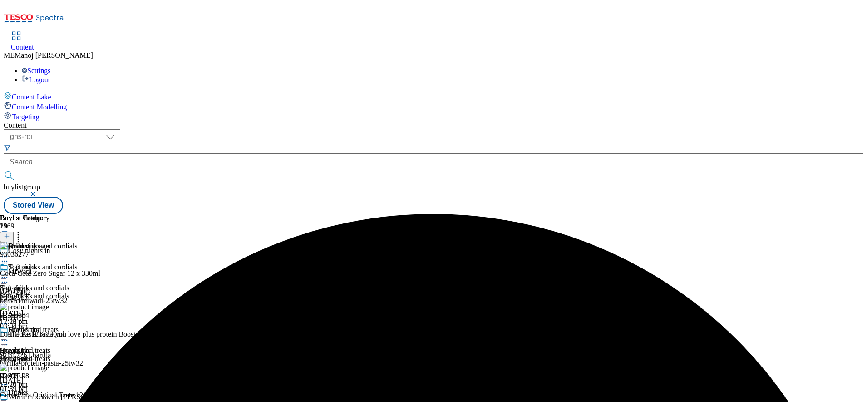
click at [9, 398] on icon at bounding box center [4, 402] width 9 height 9
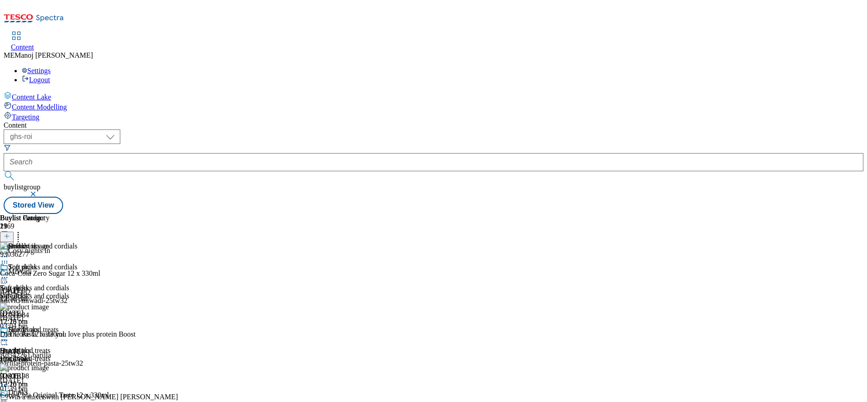
click at [9, 273] on icon at bounding box center [4, 277] width 9 height 9
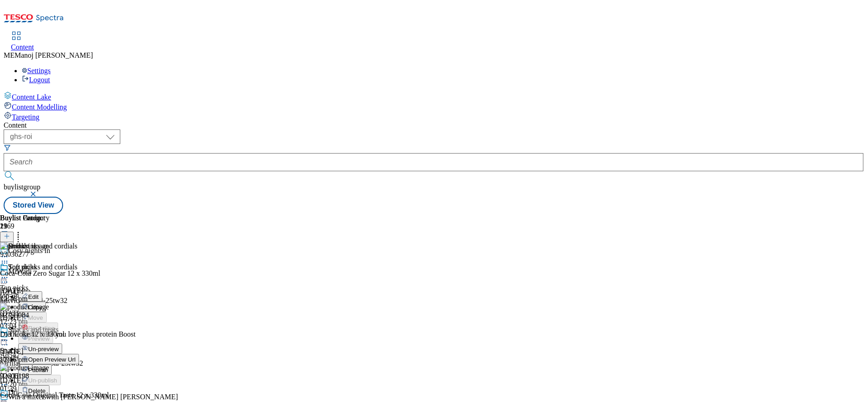
click at [52, 364] on button "Publish" at bounding box center [35, 369] width 34 height 10
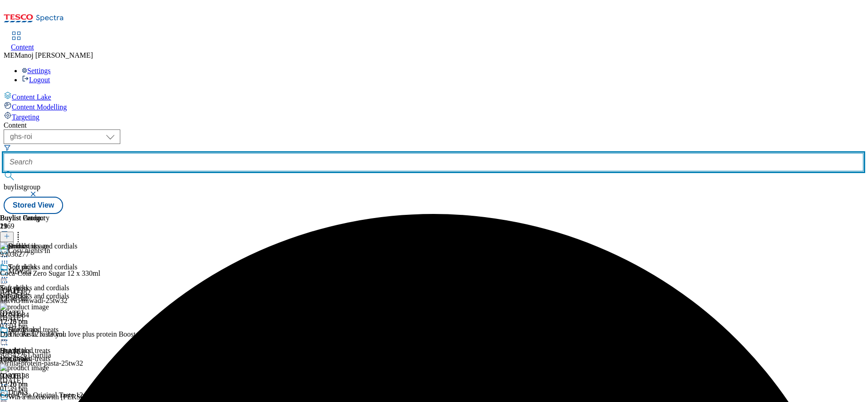
click at [228, 153] on input "text" at bounding box center [434, 162] width 860 height 18
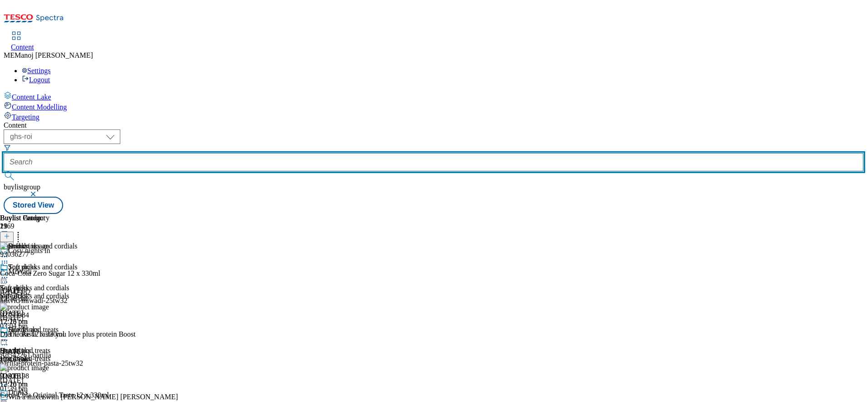
paste input "Clubcard Prices"
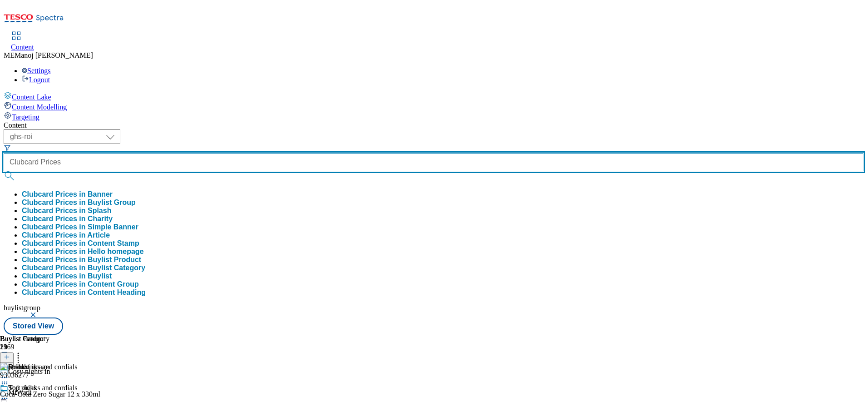
type input "Clubcard Prices"
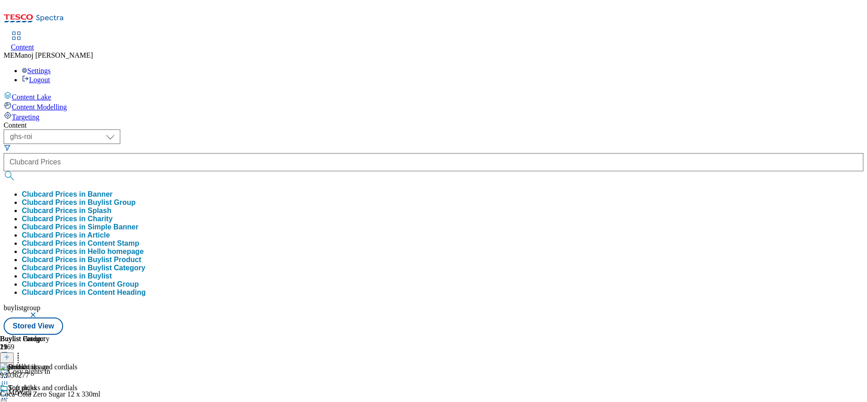
click at [136, 198] on button "Clubcard Prices in Buylist Group" at bounding box center [79, 202] width 114 height 8
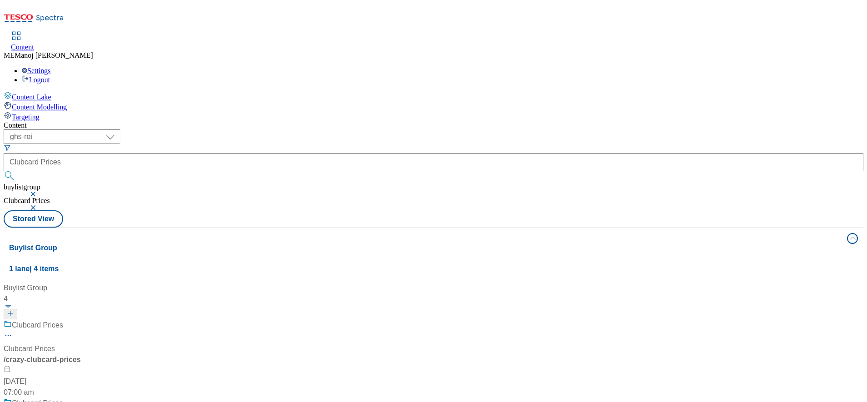
scroll to position [117, 0]
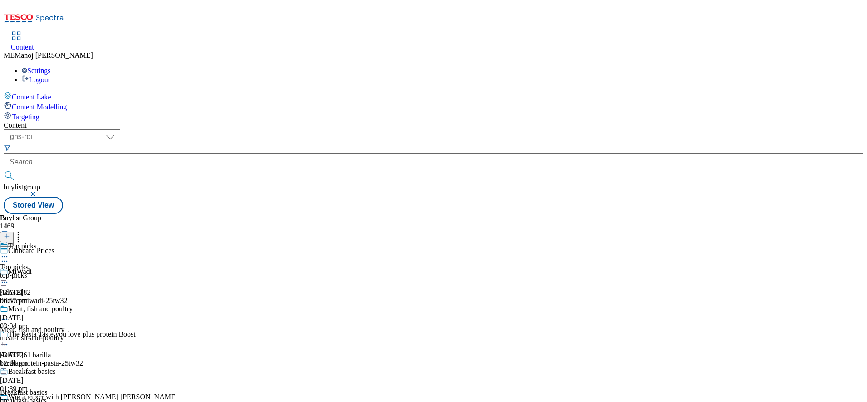
scroll to position [256, 0]
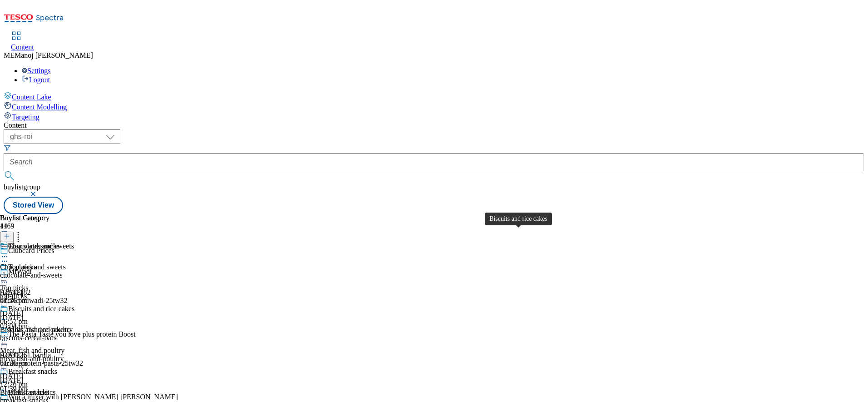
click at [74, 305] on div "Biscuits and rice cakes" at bounding box center [41, 309] width 66 height 8
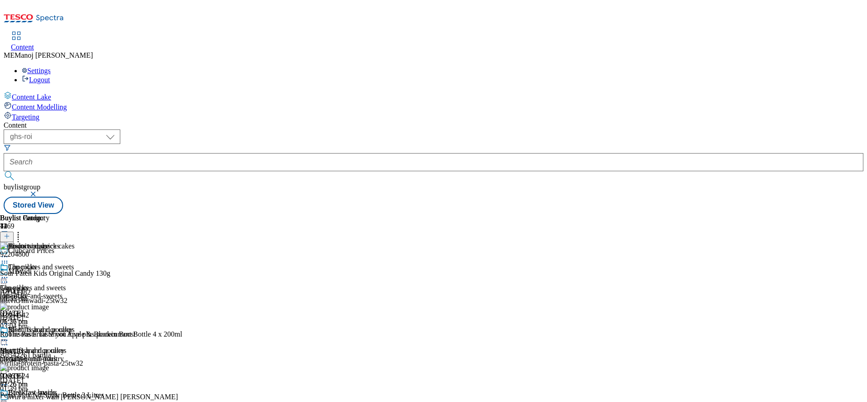
click at [10, 233] on icon at bounding box center [7, 236] width 6 height 6
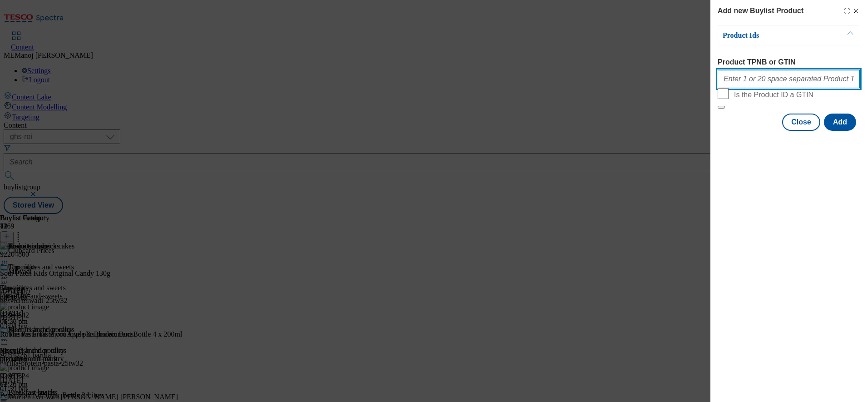
click at [734, 80] on input "Product TPNB or GTIN" at bounding box center [789, 79] width 142 height 18
paste input "65608692 65607128 97119064 97118952 97125420 96714933 97019666 96980560 9687310…"
type input "65608692 65607128 97119064 97118952 97125420 96714933 97019666 96980560 9687310…"
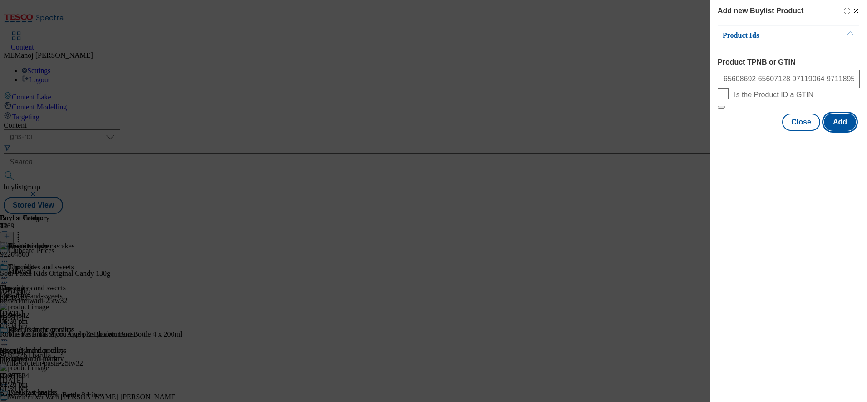
click at [850, 131] on button "Add" at bounding box center [840, 121] width 32 height 17
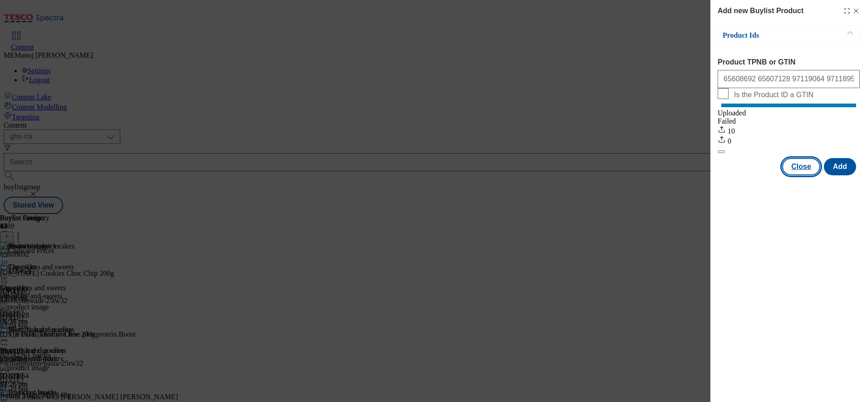
click at [797, 175] on button "Close" at bounding box center [801, 166] width 38 height 17
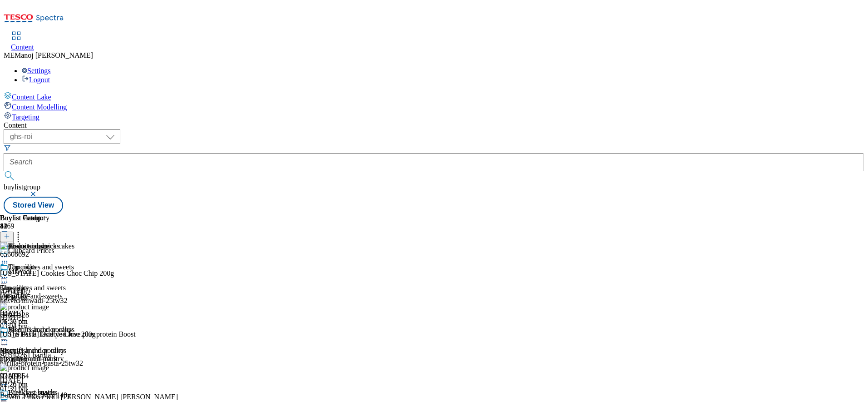
click at [8, 340] on circle at bounding box center [6, 340] width 1 height 1
click at [9, 335] on icon at bounding box center [4, 339] width 9 height 9
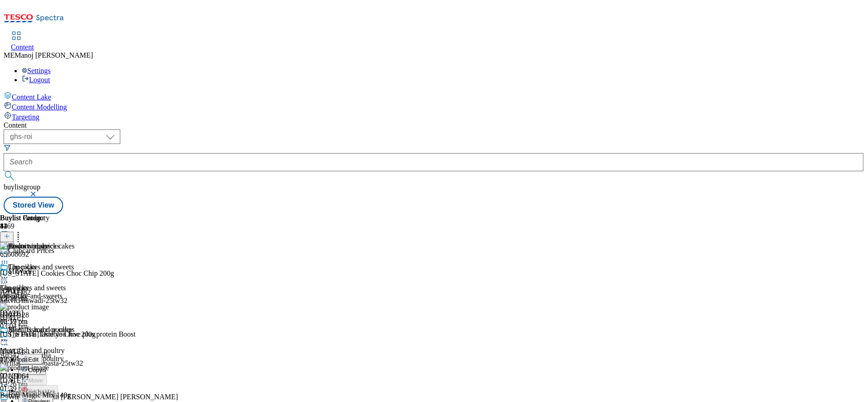
click at [49, 398] on span "Preview" at bounding box center [38, 401] width 21 height 7
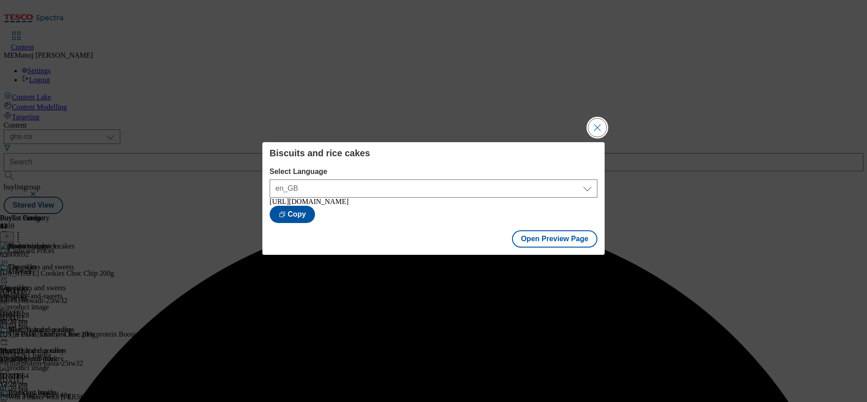
click at [594, 126] on button "Close Modal" at bounding box center [597, 127] width 18 height 18
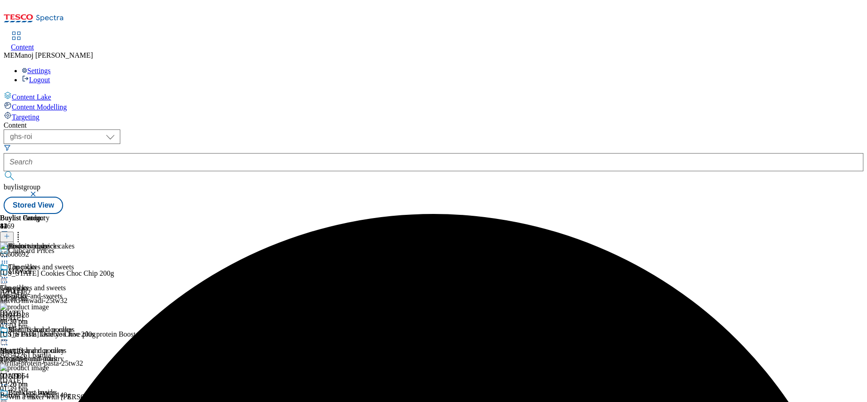
click at [9, 335] on icon at bounding box center [4, 339] width 9 height 9
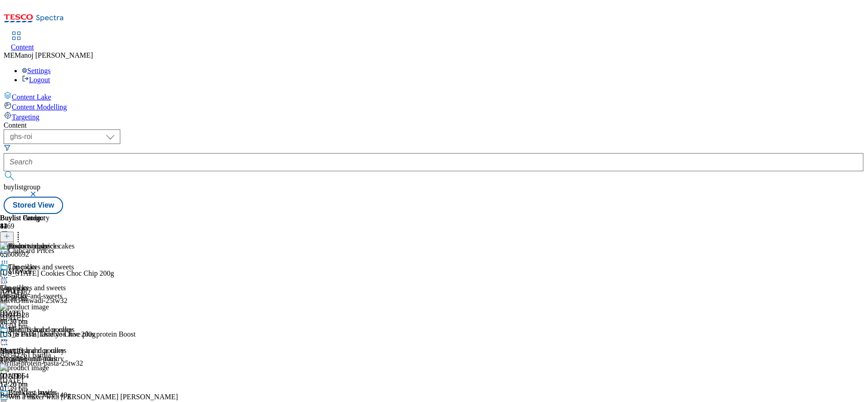
click at [74, 325] on div "Biscuits and rice cakes Biscuits and rice cakes biscuits-cereal-bars 23 Sept 20…" at bounding box center [37, 356] width 74 height 63
click at [9, 335] on icon at bounding box center [4, 339] width 9 height 9
